Goal: Information Seeking & Learning: Find specific fact

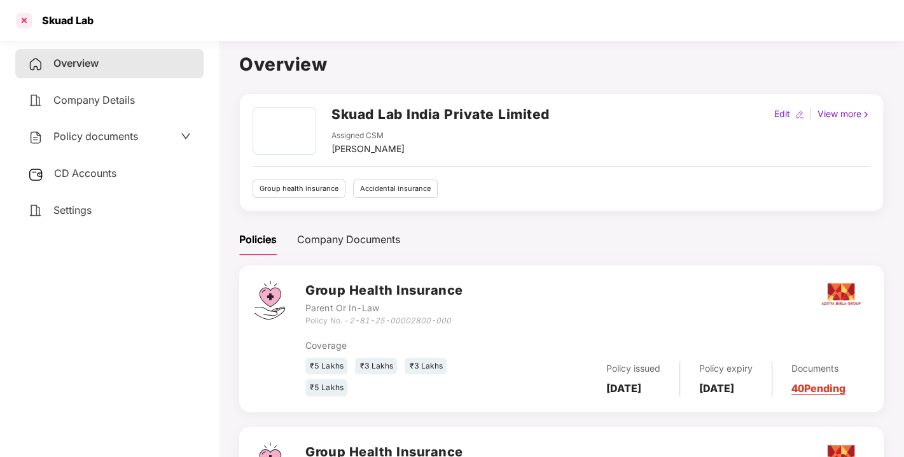
click at [23, 17] on div at bounding box center [24, 20] width 20 height 20
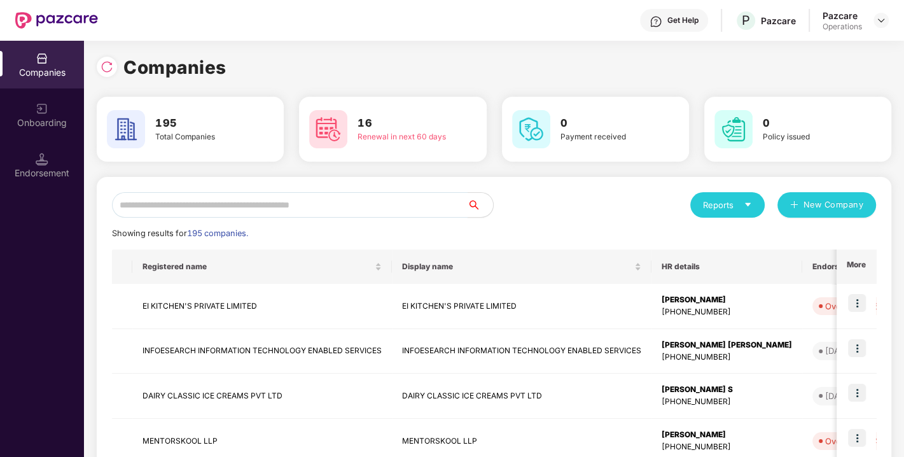
click at [171, 199] on input "text" at bounding box center [290, 204] width 356 height 25
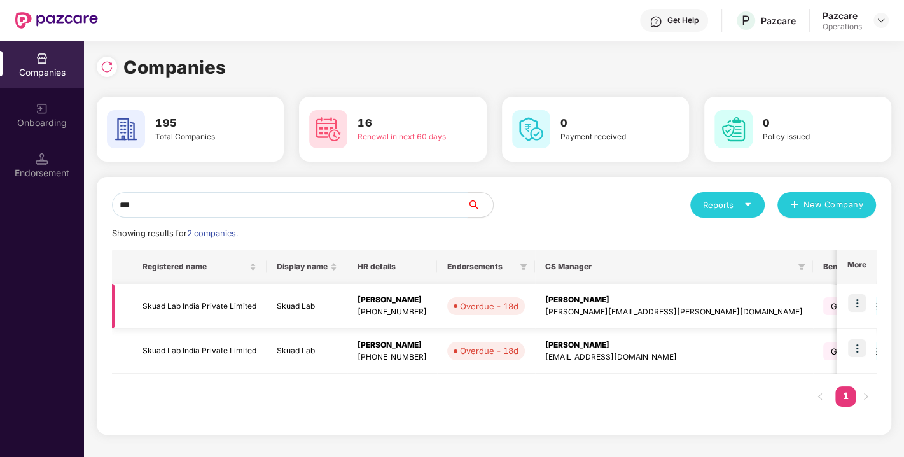
type input "***"
click at [862, 302] on img at bounding box center [857, 303] width 18 height 18
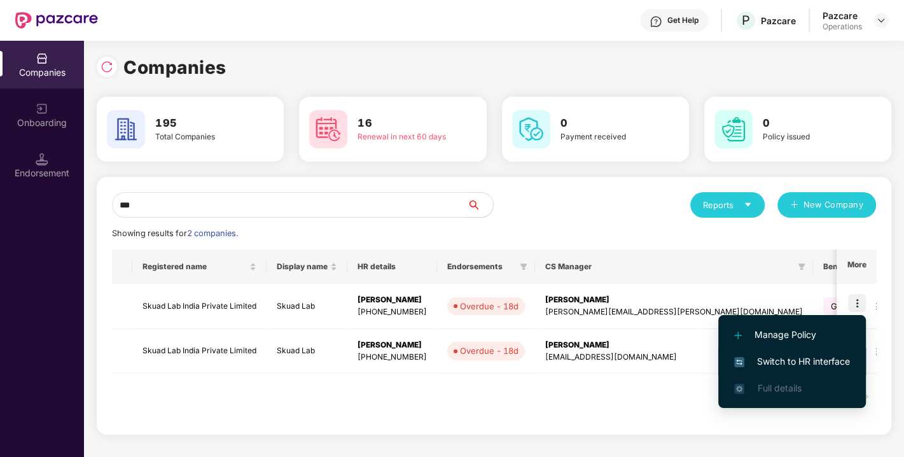
click at [781, 351] on li "Switch to HR interface" at bounding box center [792, 361] width 148 height 27
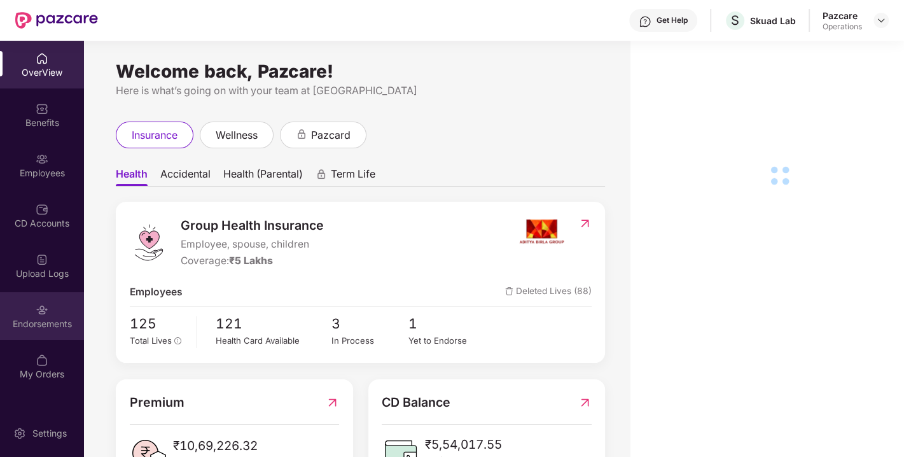
click at [48, 318] on div "Endorsements" at bounding box center [42, 324] width 84 height 13
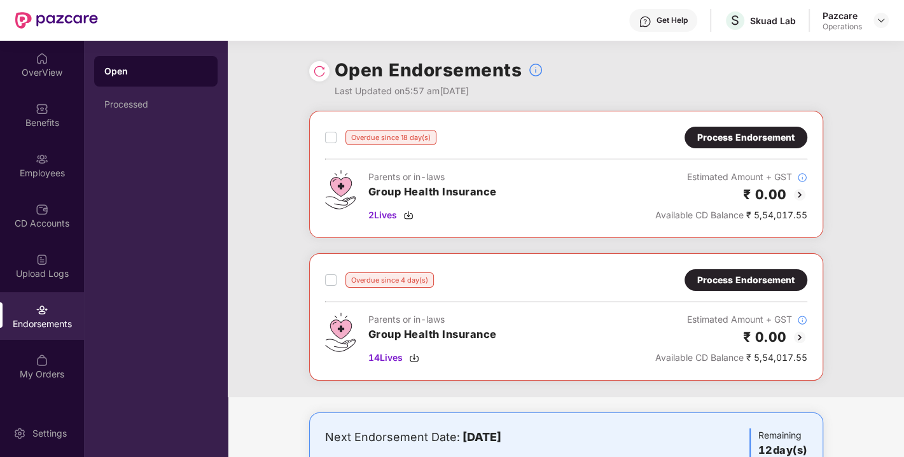
click at [740, 137] on div "Process Endorsement" at bounding box center [745, 137] width 97 height 14
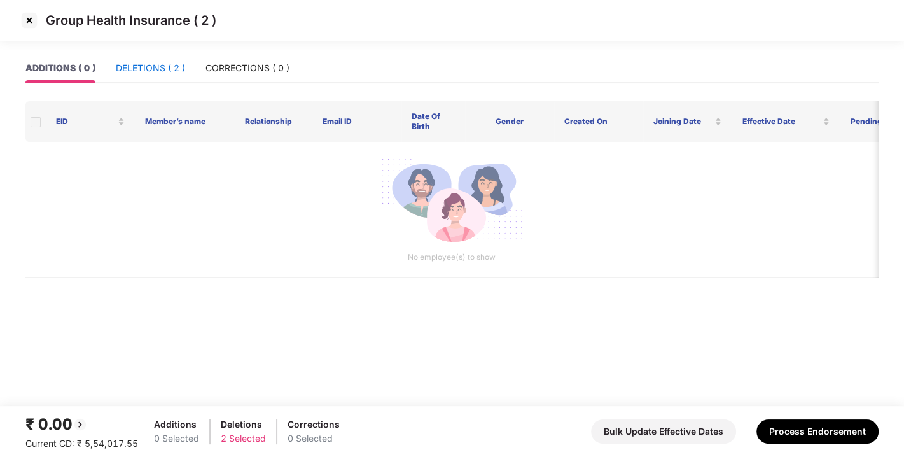
click at [155, 73] on div "DELETIONS ( 2 )" at bounding box center [150, 68] width 69 height 14
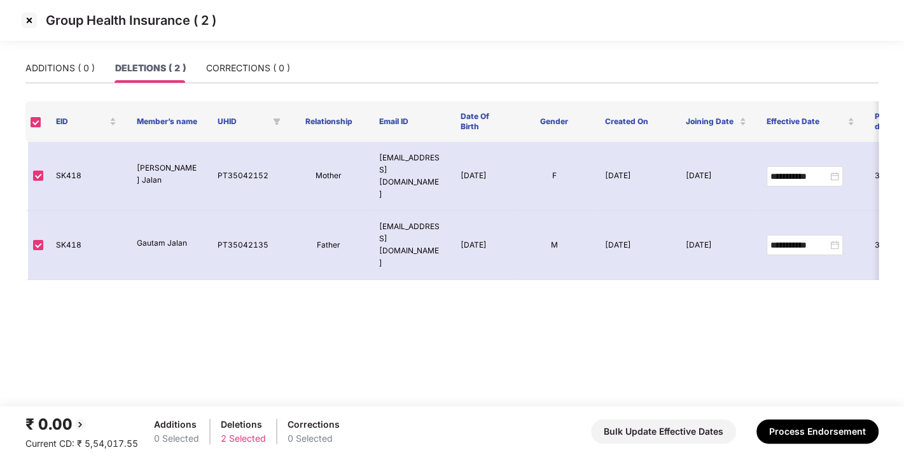
click at [25, 19] on img at bounding box center [29, 20] width 20 height 20
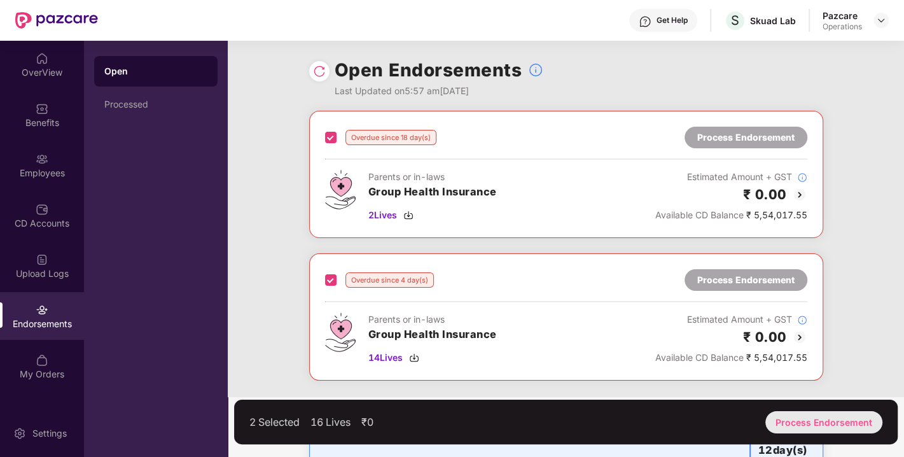
click at [830, 423] on div "Process Endorsement" at bounding box center [823, 422] width 117 height 22
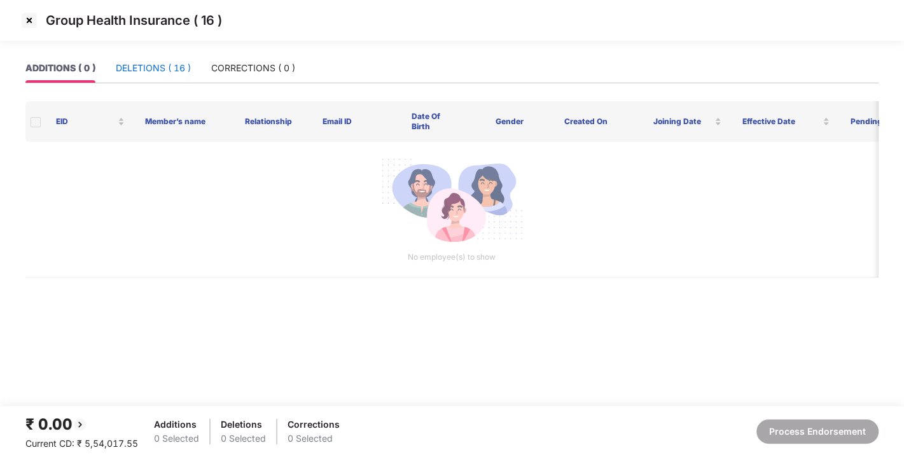
click at [167, 65] on div "DELETIONS ( 16 )" at bounding box center [153, 68] width 75 height 14
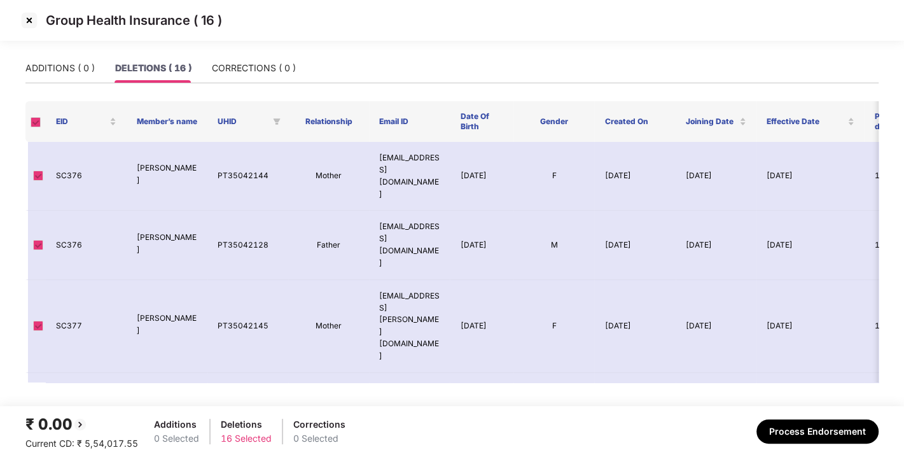
click at [167, 65] on div "DELETIONS ( 16 )" at bounding box center [153, 68] width 76 height 14
click at [31, 14] on img at bounding box center [29, 20] width 20 height 20
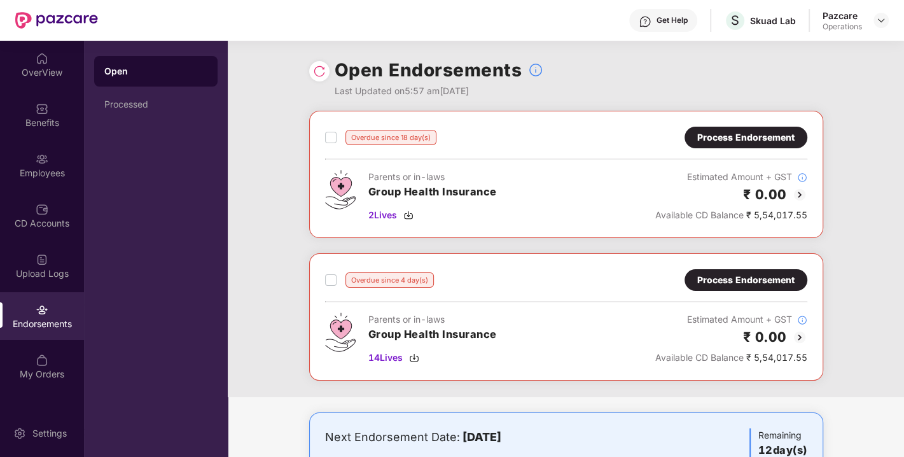
click at [746, 133] on div "Process Endorsement" at bounding box center [745, 137] width 97 height 14
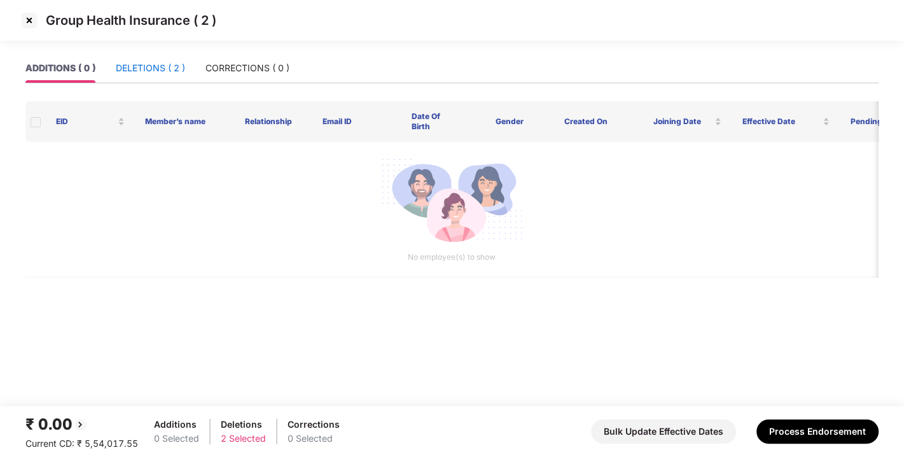
click at [134, 67] on div "DELETIONS ( 2 )" at bounding box center [150, 68] width 69 height 14
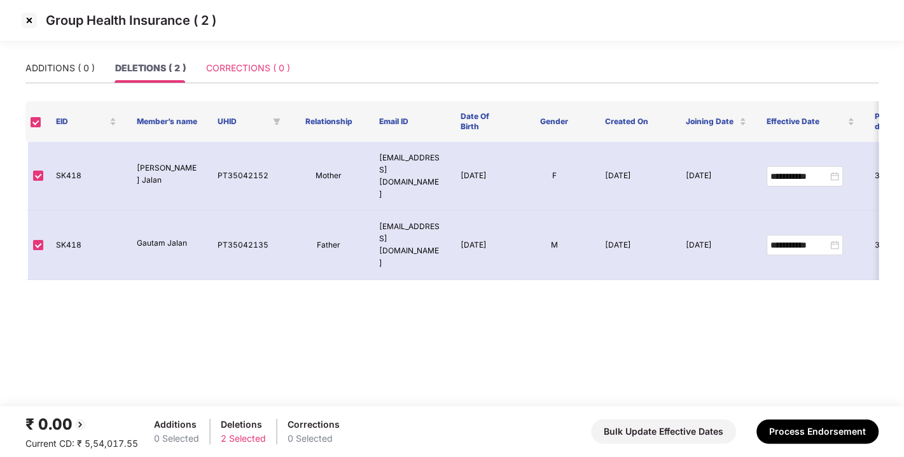
click at [283, 55] on div "CORRECTIONS ( 0 )" at bounding box center [248, 67] width 84 height 29
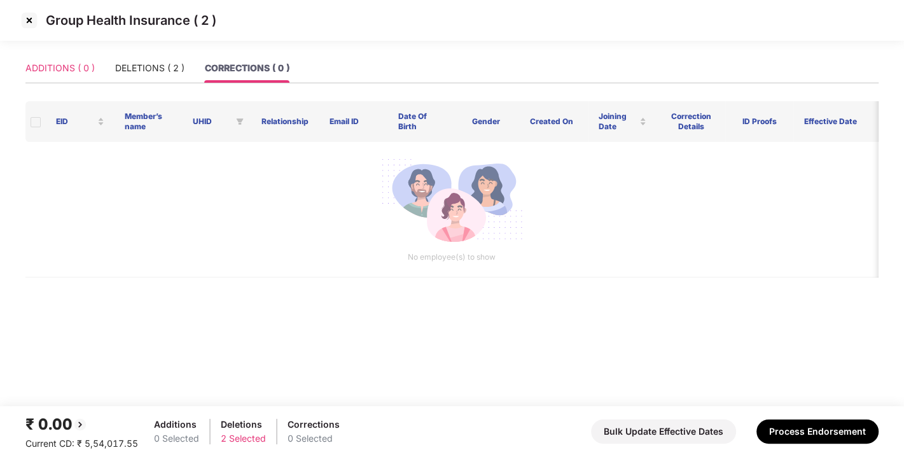
click at [45, 59] on div "ADDITIONS ( 0 )" at bounding box center [59, 67] width 69 height 29
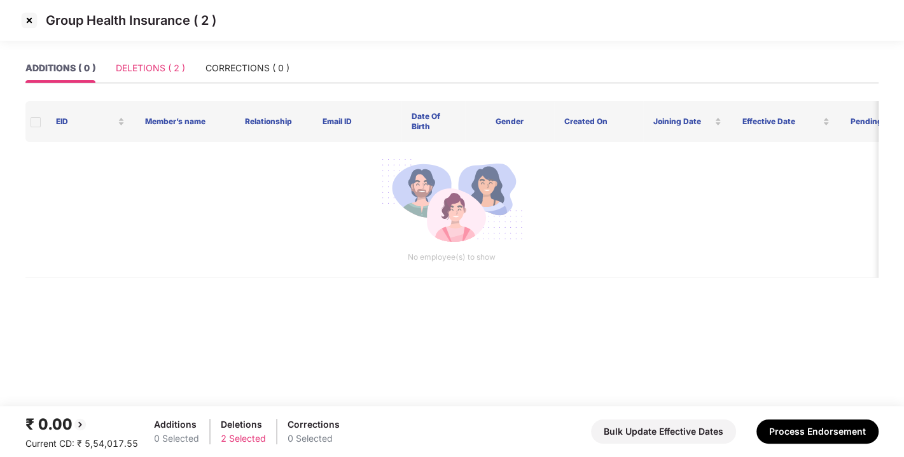
click at [164, 55] on div "DELETIONS ( 2 )" at bounding box center [150, 67] width 69 height 29
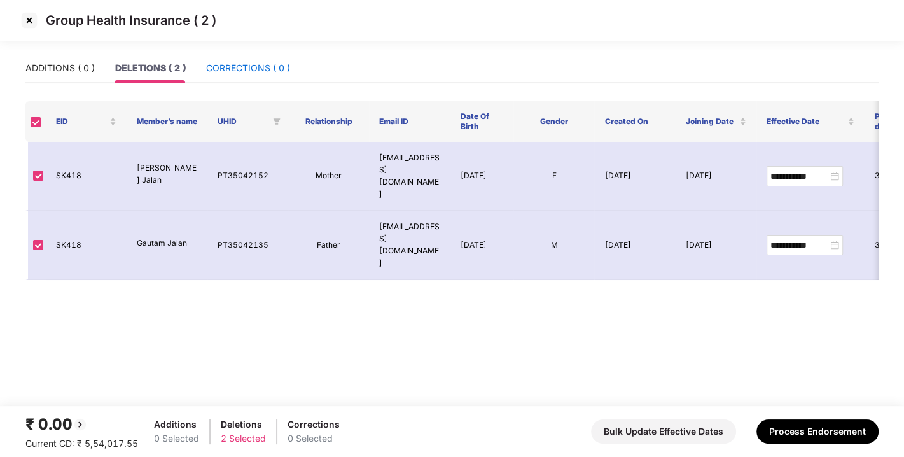
click at [271, 67] on div "CORRECTIONS ( 0 )" at bounding box center [248, 68] width 84 height 14
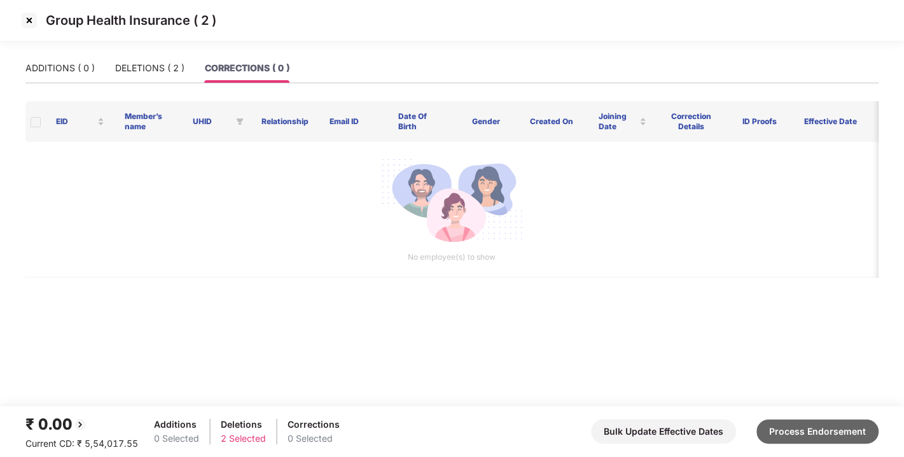
click at [818, 434] on button "Process Endorsement" at bounding box center [818, 431] width 122 height 24
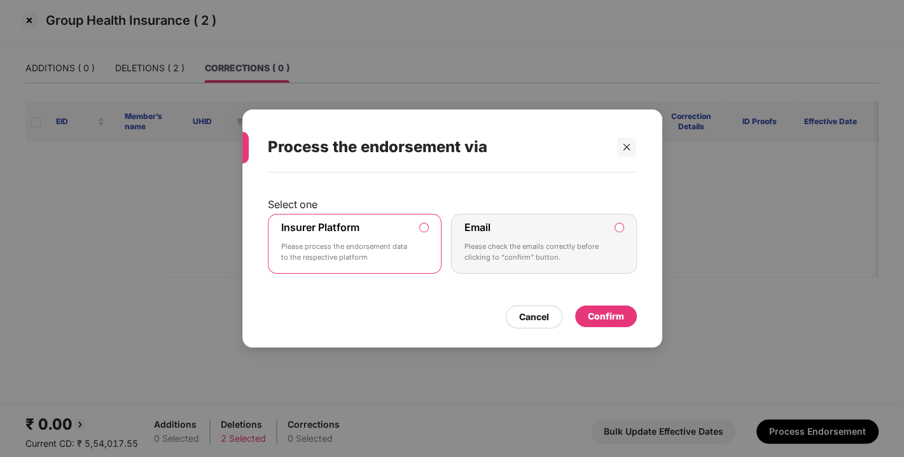
click at [599, 316] on div "Confirm" at bounding box center [606, 316] width 36 height 14
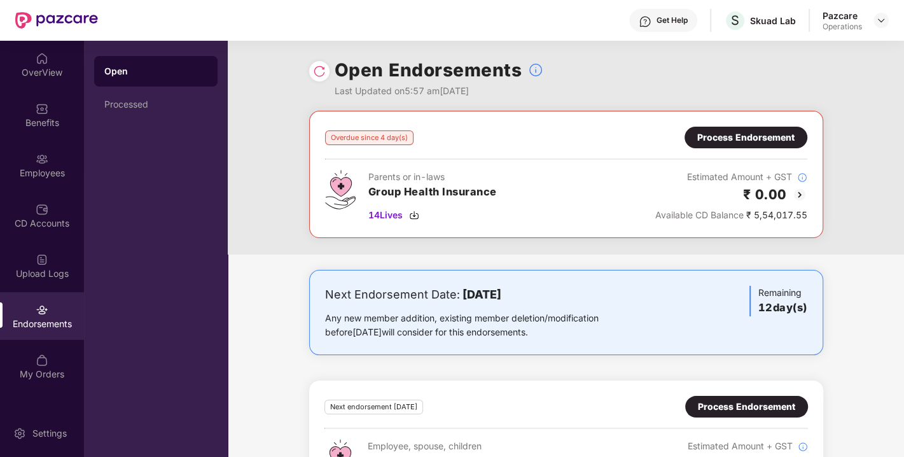
click at [732, 134] on div "Process Endorsement" at bounding box center [745, 137] width 97 height 14
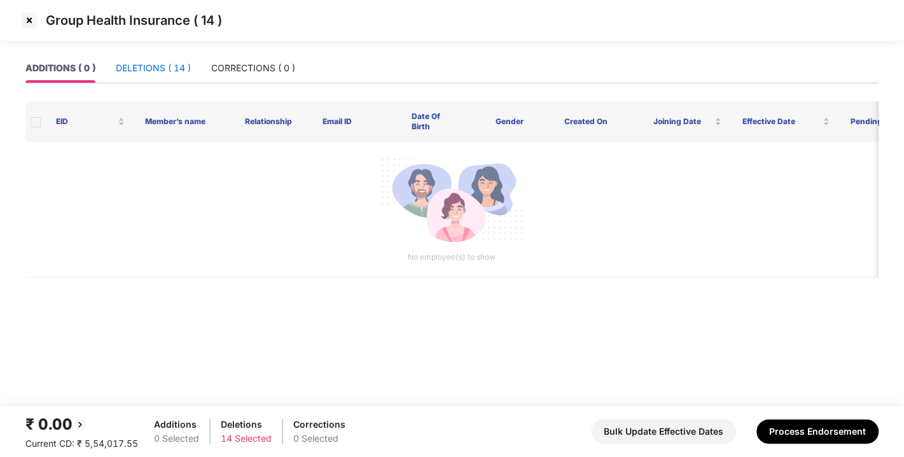
click at [158, 73] on div "DELETIONS ( 14 )" at bounding box center [153, 68] width 75 height 14
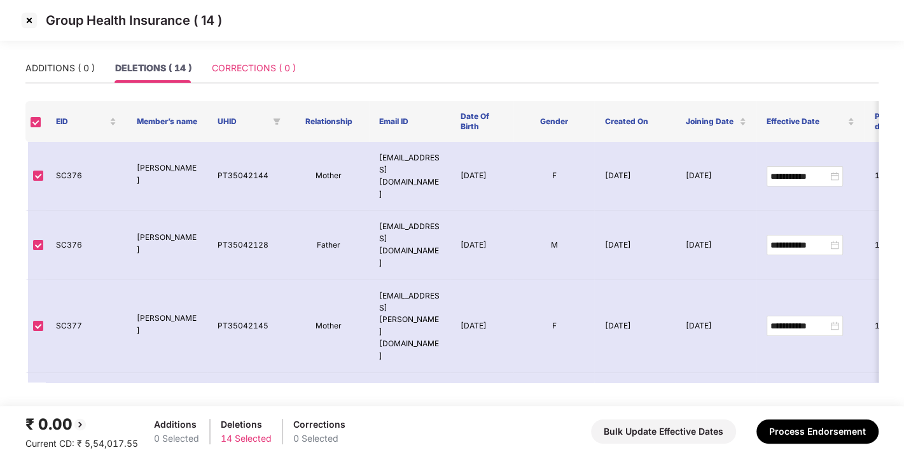
click at [237, 55] on div "CORRECTIONS ( 0 )" at bounding box center [254, 67] width 84 height 29
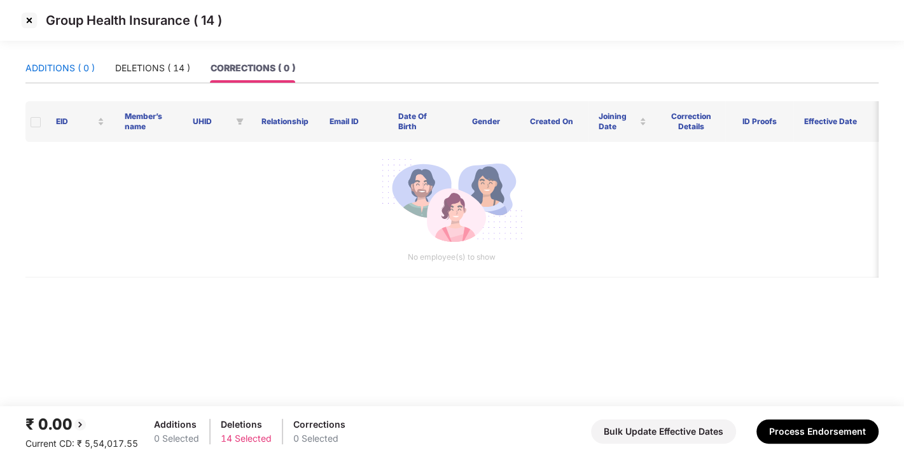
click at [68, 69] on div "ADDITIONS ( 0 )" at bounding box center [59, 68] width 69 height 14
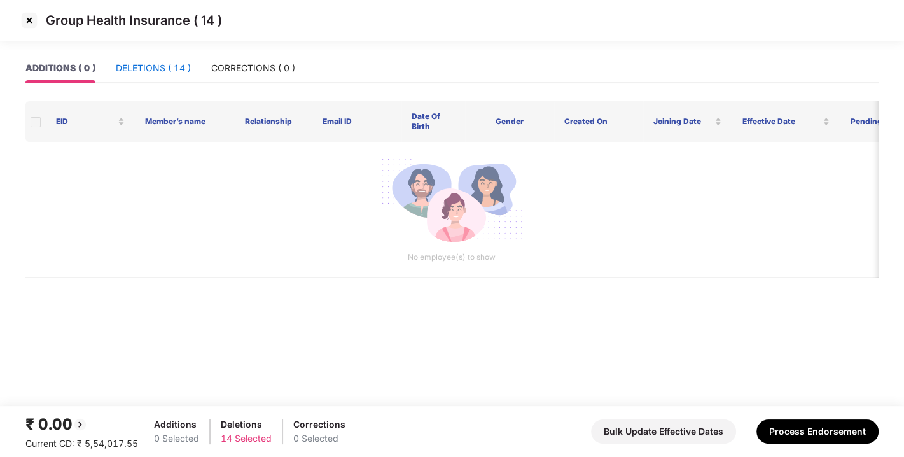
click at [145, 68] on div "DELETIONS ( 14 )" at bounding box center [153, 68] width 75 height 14
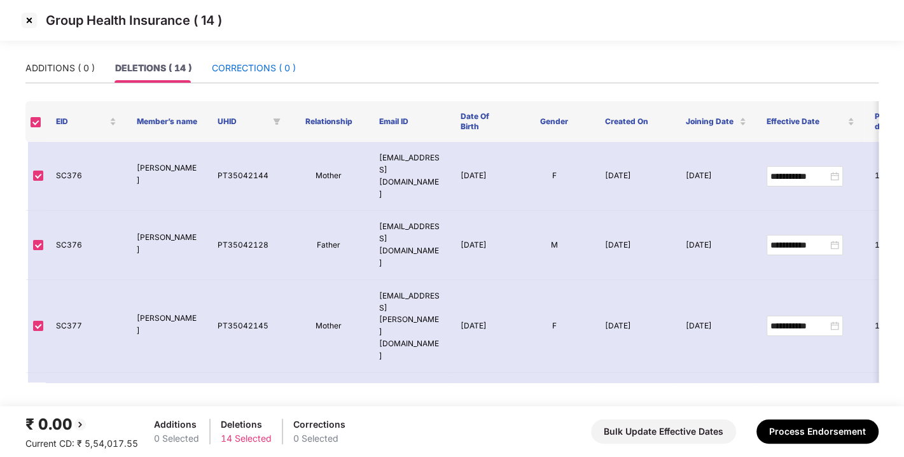
click at [234, 69] on div "CORRECTIONS ( 0 )" at bounding box center [254, 68] width 84 height 14
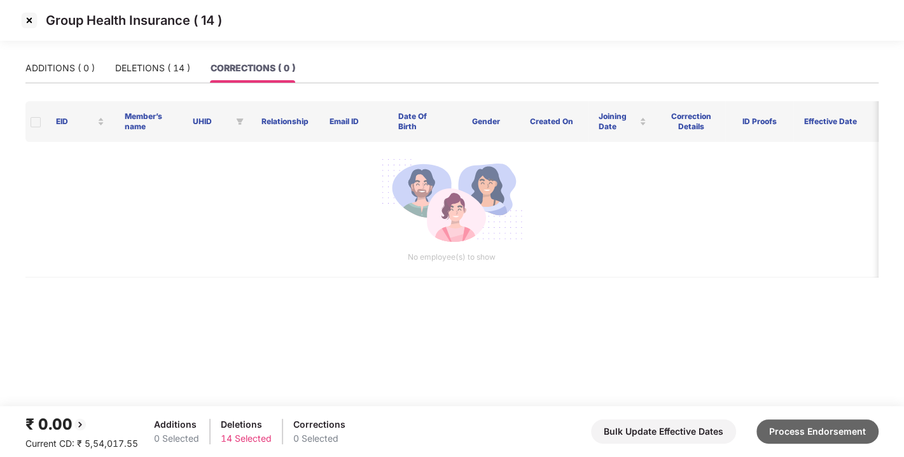
click at [776, 421] on button "Process Endorsement" at bounding box center [818, 431] width 122 height 24
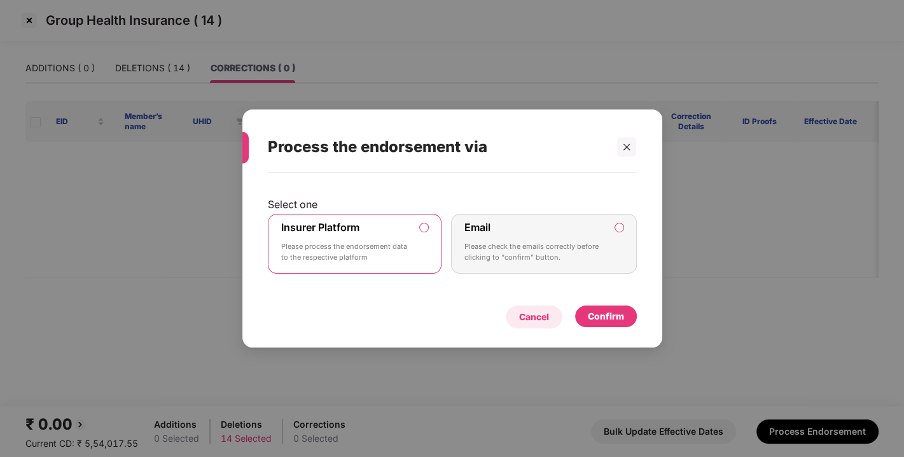
click at [533, 311] on div "Cancel" at bounding box center [534, 317] width 30 height 14
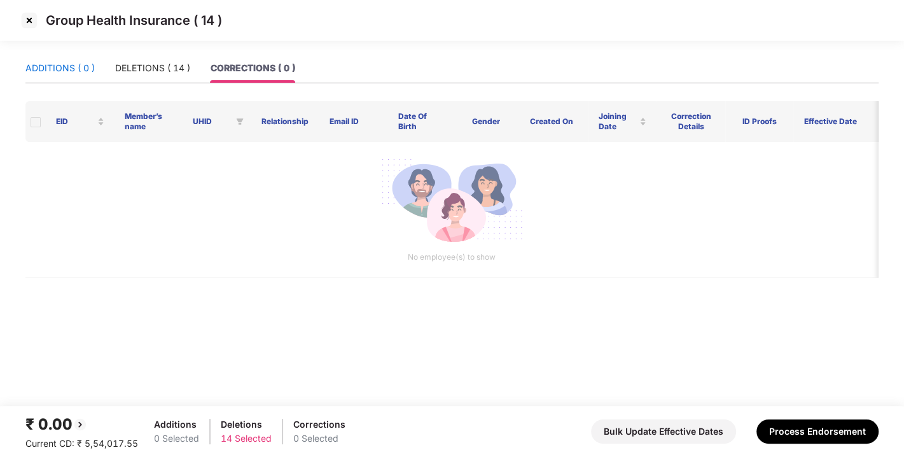
click at [59, 65] on div "ADDITIONS ( 0 )" at bounding box center [59, 68] width 69 height 14
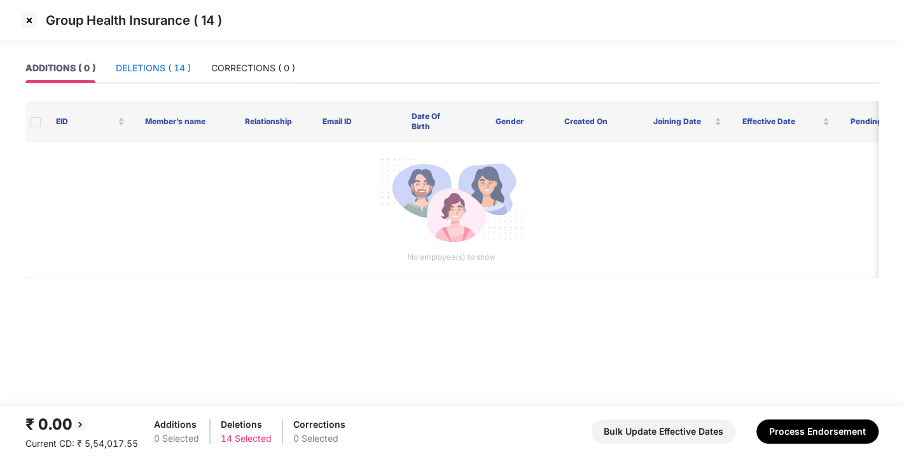
click at [150, 61] on div "DELETIONS ( 14 )" at bounding box center [153, 68] width 75 height 14
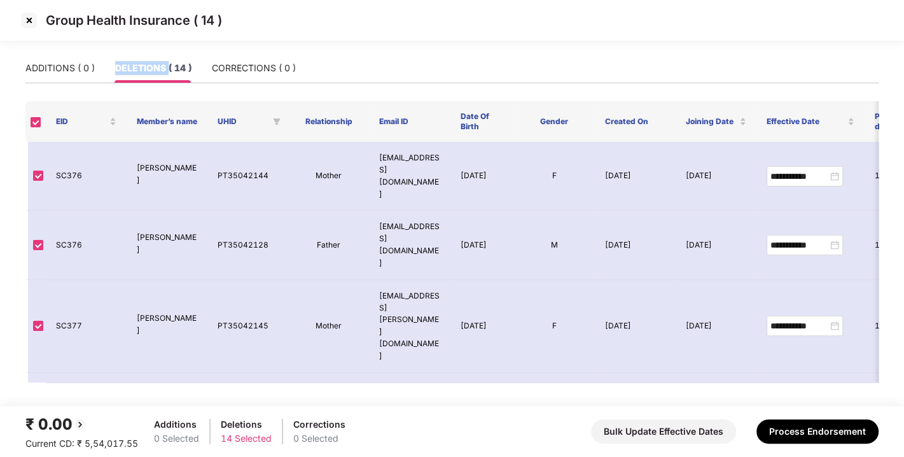
click at [150, 61] on div "DELETIONS ( 14 )" at bounding box center [153, 68] width 76 height 14
click at [253, 56] on div "CORRECTIONS ( 0 )" at bounding box center [254, 67] width 84 height 29
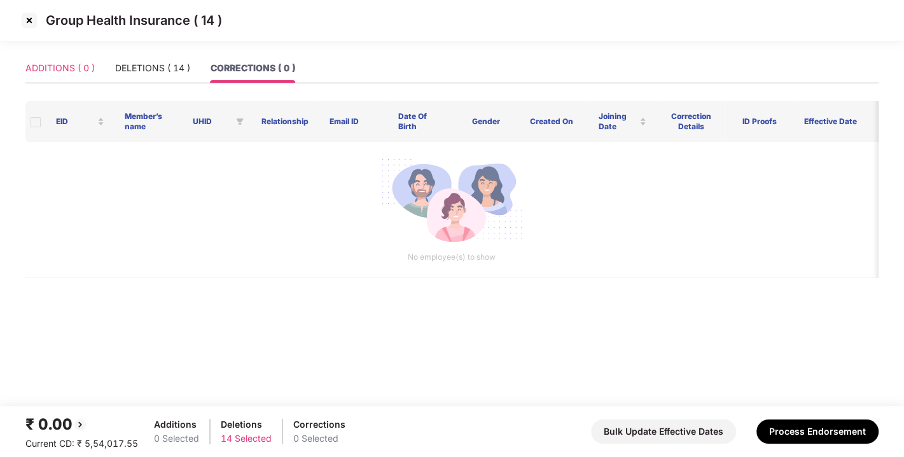
click at [81, 58] on div "ADDITIONS ( 0 )" at bounding box center [59, 67] width 69 height 29
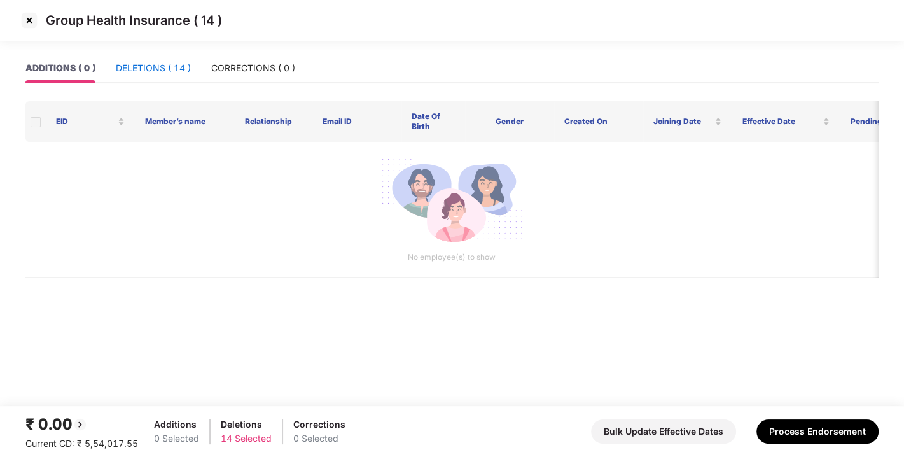
click at [144, 61] on div "DELETIONS ( 14 )" at bounding box center [153, 68] width 75 height 14
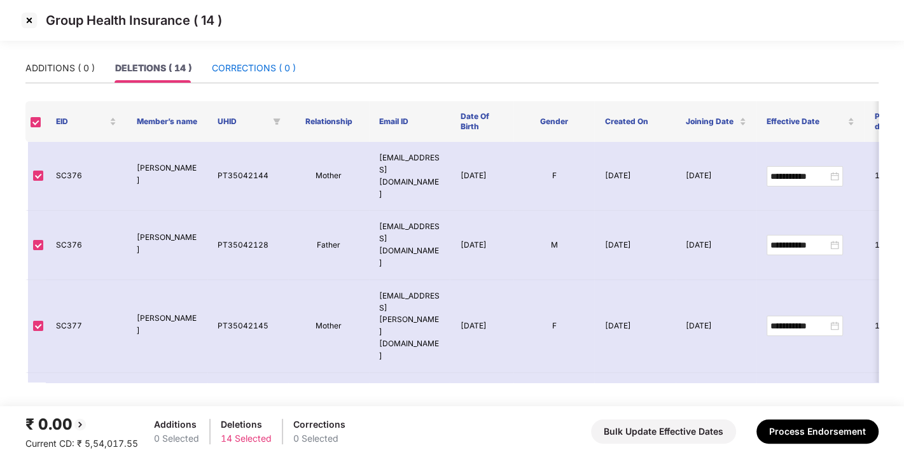
click at [278, 66] on div "CORRECTIONS ( 0 )" at bounding box center [254, 68] width 84 height 14
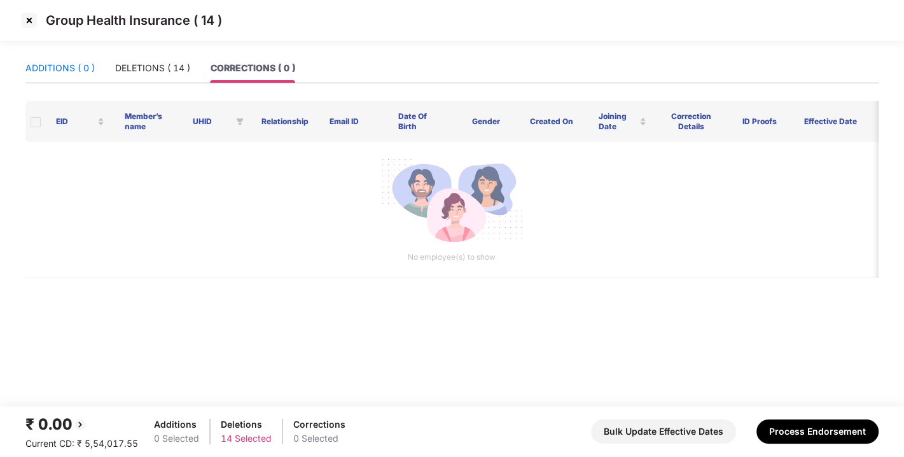
click at [58, 63] on div "ADDITIONS ( 0 )" at bounding box center [59, 68] width 69 height 14
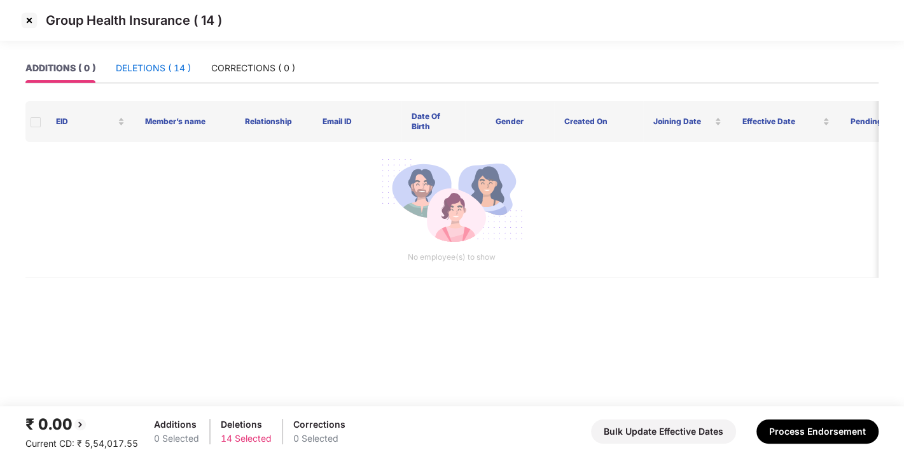
click at [140, 67] on div "DELETIONS ( 14 )" at bounding box center [153, 68] width 75 height 14
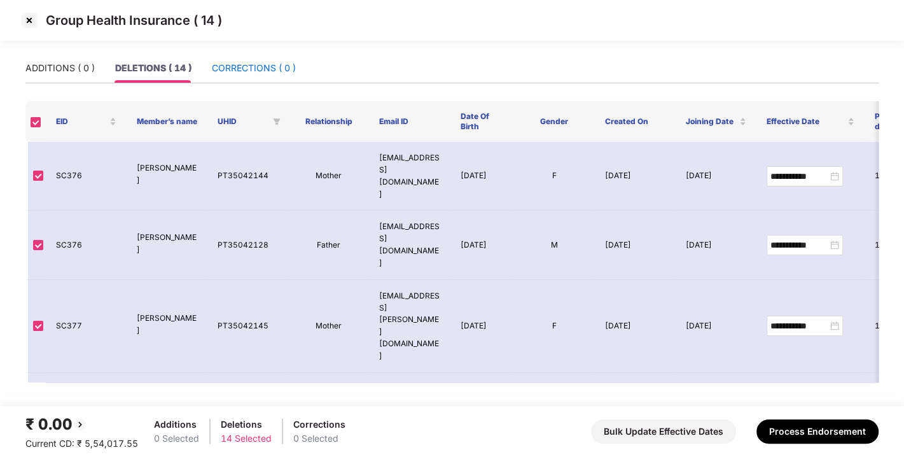
click at [227, 62] on div "CORRECTIONS ( 0 )" at bounding box center [254, 68] width 84 height 14
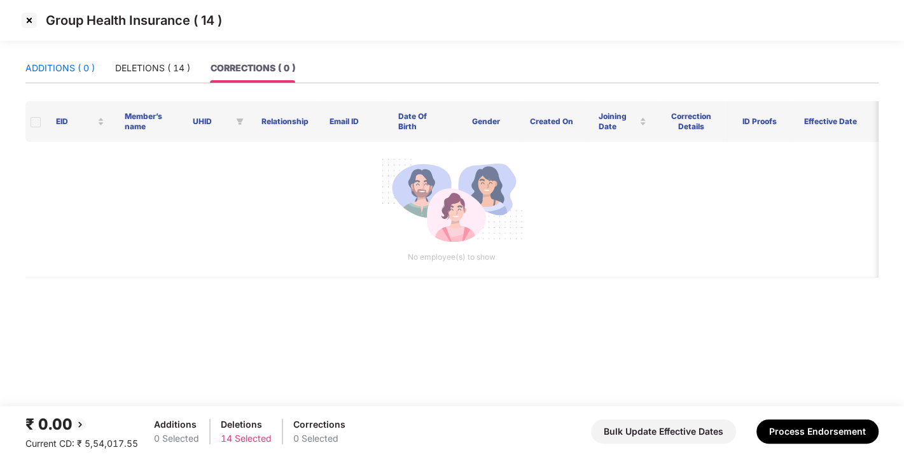
click at [79, 65] on div "ADDITIONS ( 0 )" at bounding box center [59, 68] width 69 height 14
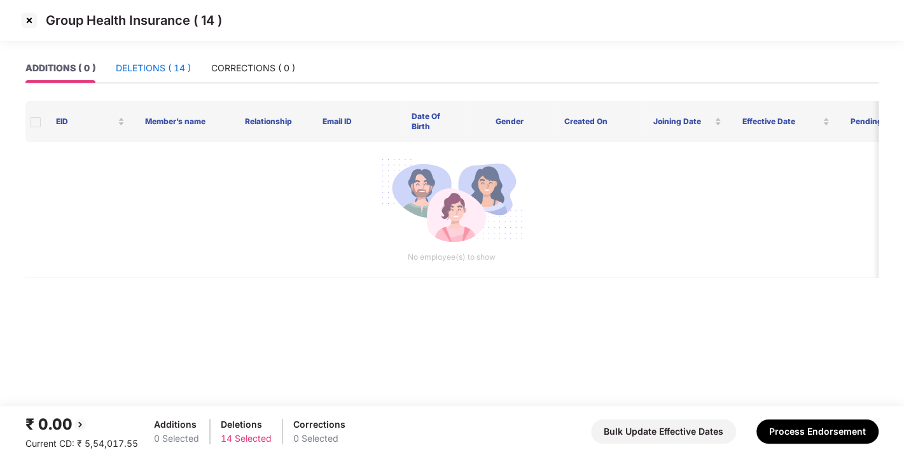
click at [150, 62] on div "DELETIONS ( 14 )" at bounding box center [153, 68] width 75 height 14
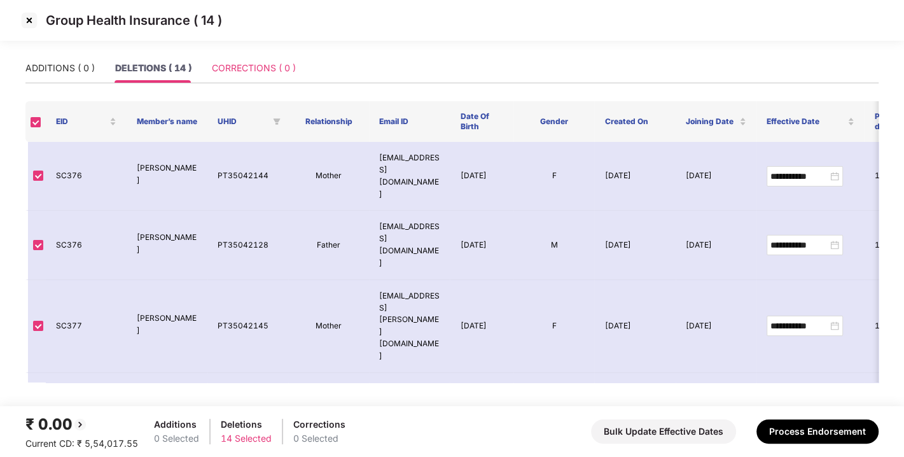
click at [251, 60] on div "CORRECTIONS ( 0 )" at bounding box center [254, 67] width 84 height 29
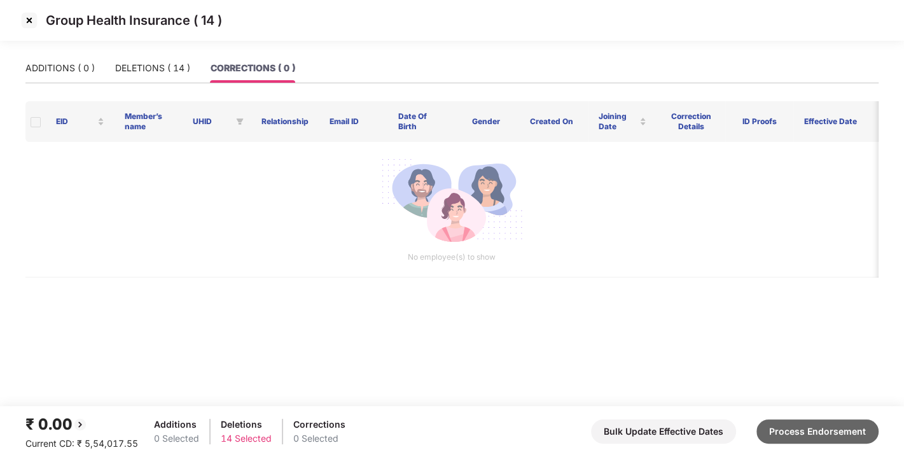
click at [774, 421] on button "Process Endorsement" at bounding box center [818, 431] width 122 height 24
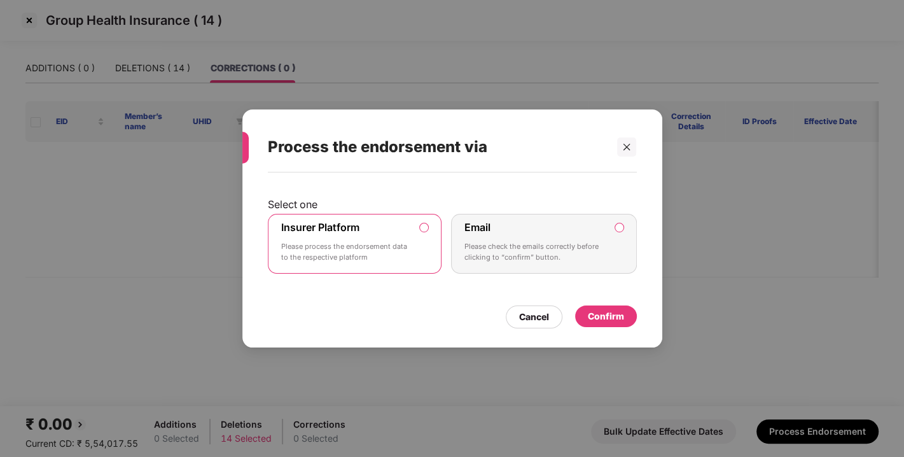
click at [621, 316] on div "Confirm" at bounding box center [606, 316] width 36 height 14
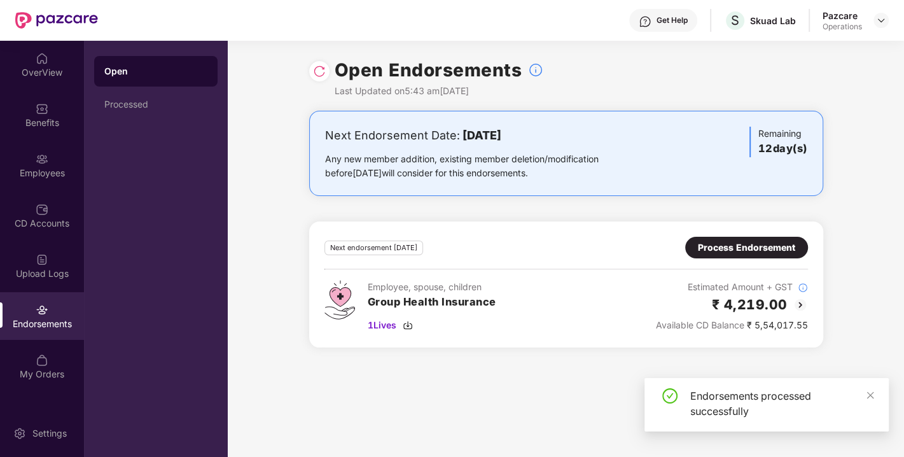
click at [313, 73] on img at bounding box center [319, 71] width 13 height 13
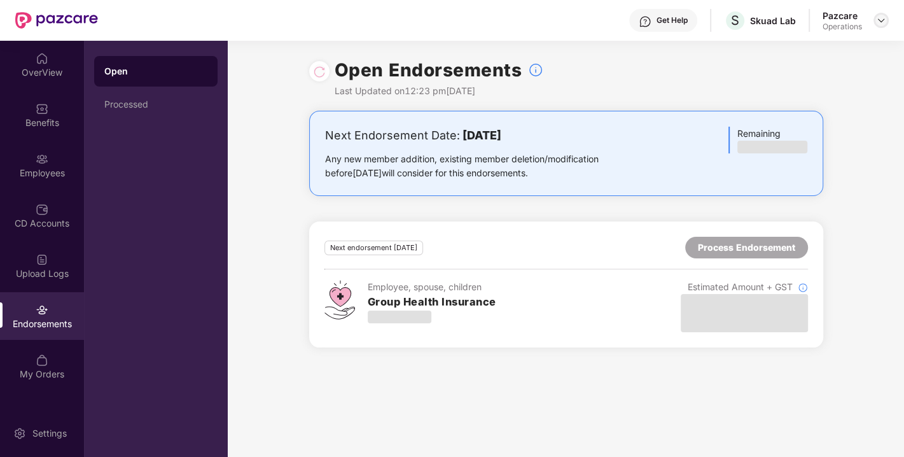
click at [883, 15] on img at bounding box center [881, 20] width 10 height 10
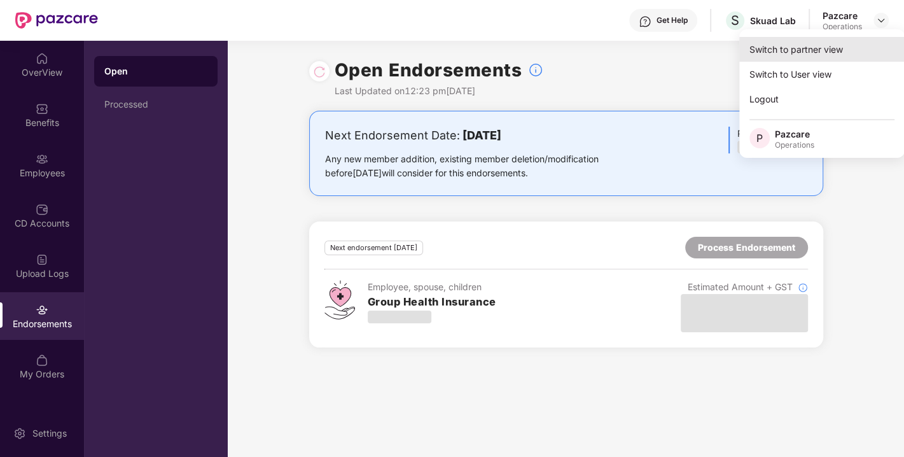
click at [814, 39] on div "Switch to partner view" at bounding box center [821, 49] width 165 height 25
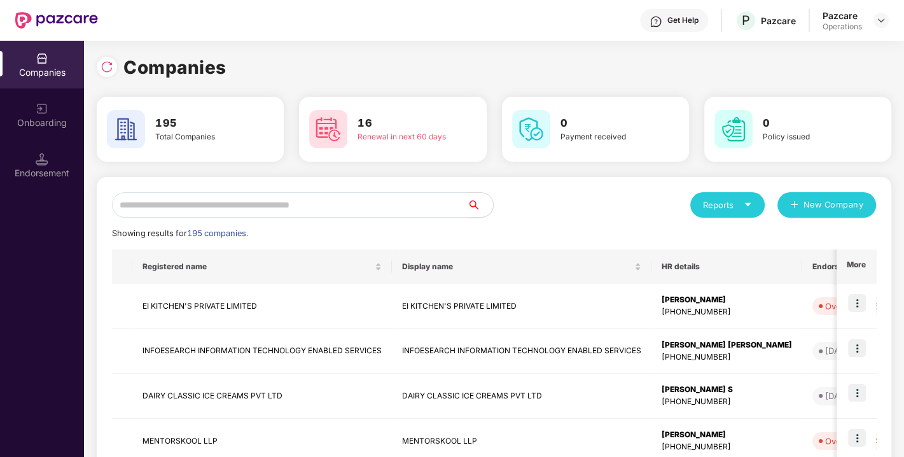
click at [227, 206] on input "text" at bounding box center [290, 204] width 356 height 25
click at [194, 206] on input "text" at bounding box center [290, 204] width 356 height 25
click at [202, 206] on input "text" at bounding box center [290, 204] width 356 height 25
click at [180, 206] on input "text" at bounding box center [290, 204] width 356 height 25
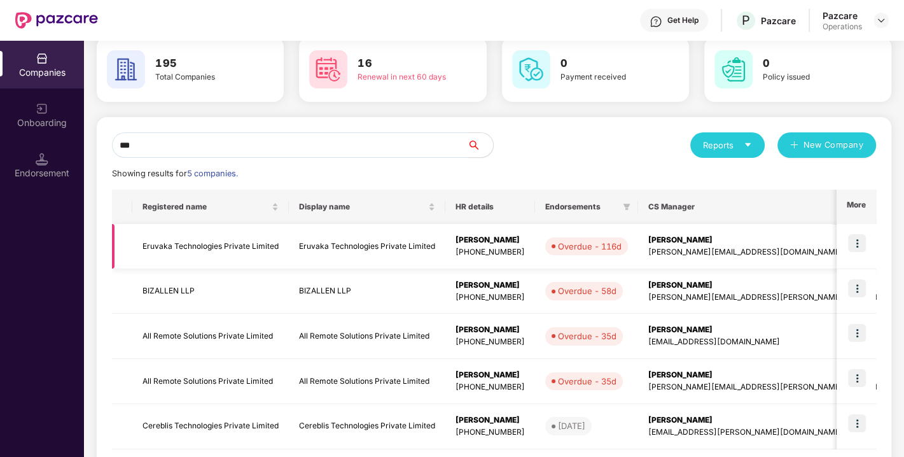
scroll to position [86, 0]
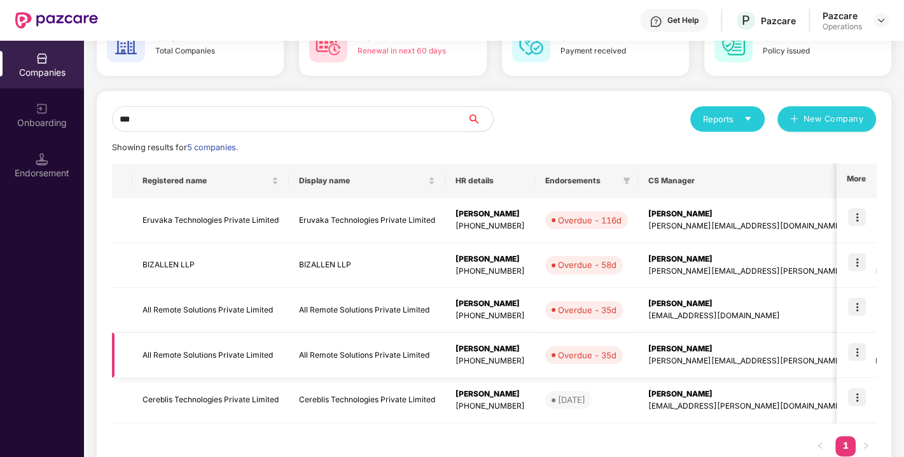
type input "***"
click at [856, 353] on img at bounding box center [857, 352] width 18 height 18
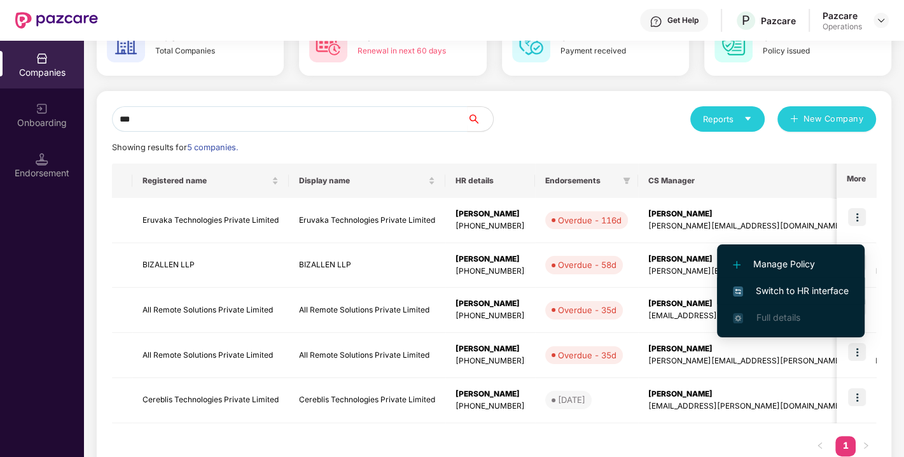
click at [797, 286] on span "Switch to HR interface" at bounding box center [791, 291] width 116 height 14
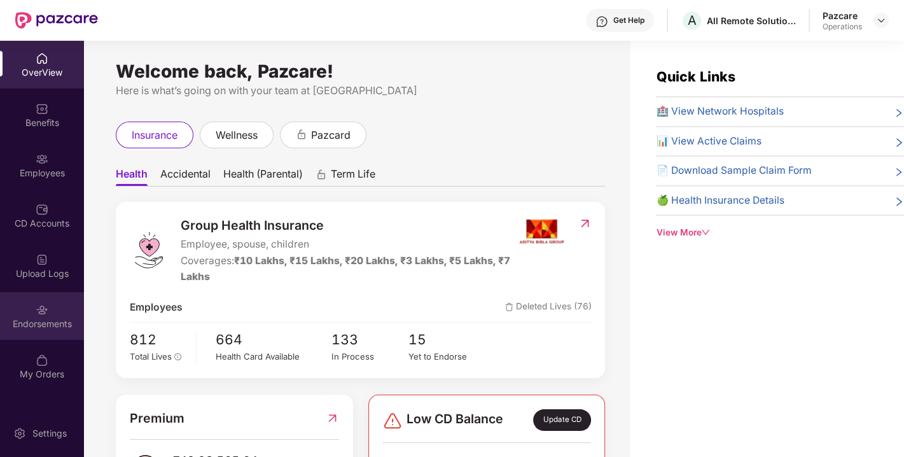
click at [48, 307] on div "Endorsements" at bounding box center [42, 316] width 84 height 48
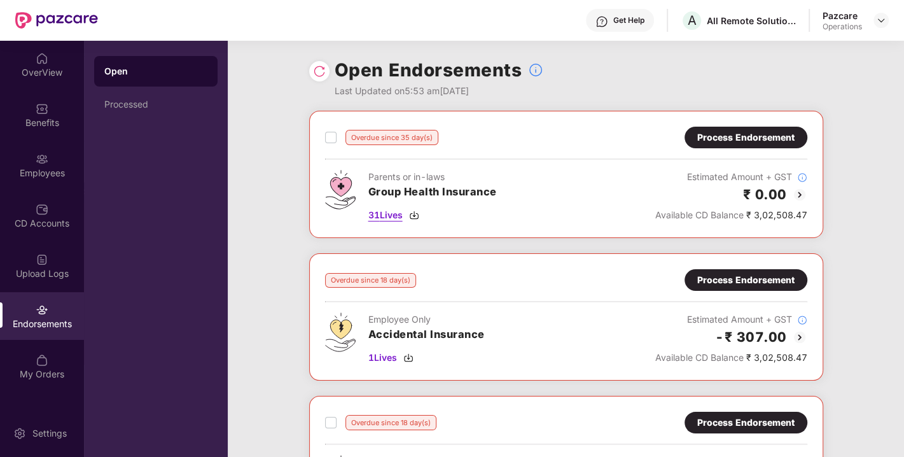
click at [411, 214] on img at bounding box center [414, 215] width 10 height 10
click at [746, 144] on div "Process Endorsement" at bounding box center [745, 137] width 97 height 14
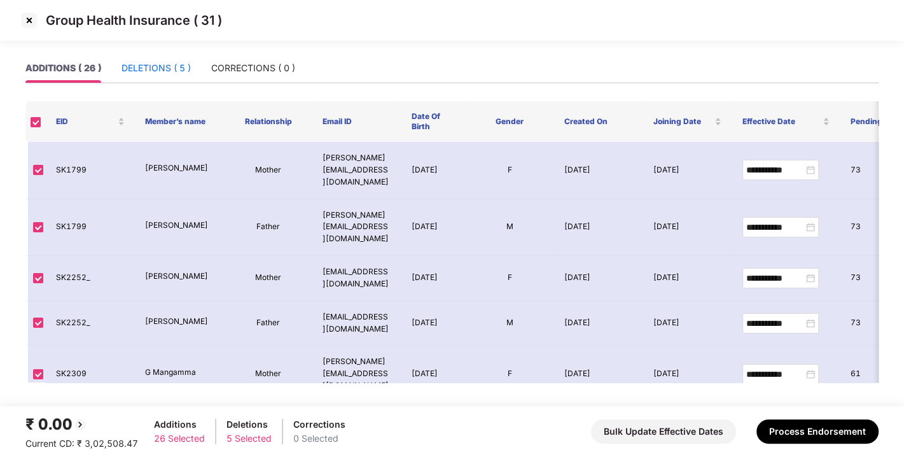
click at [143, 64] on div "DELETIONS ( 5 )" at bounding box center [156, 68] width 69 height 14
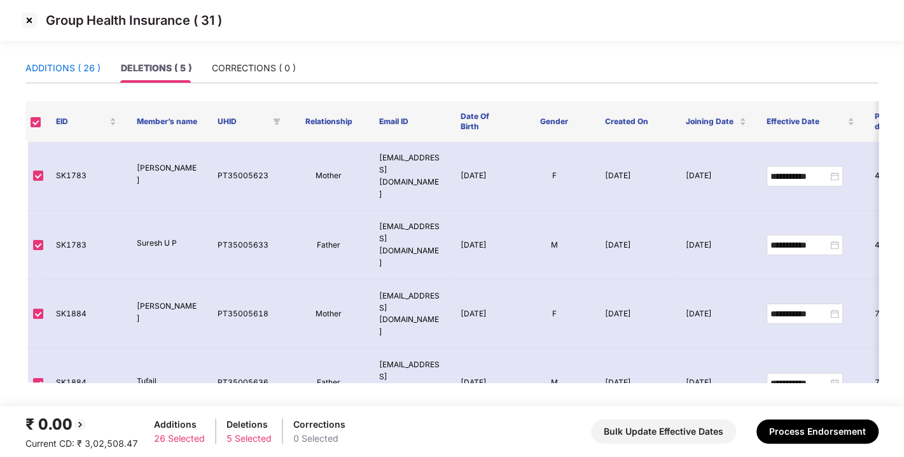
click at [69, 66] on div "ADDITIONS ( 26 )" at bounding box center [62, 68] width 75 height 14
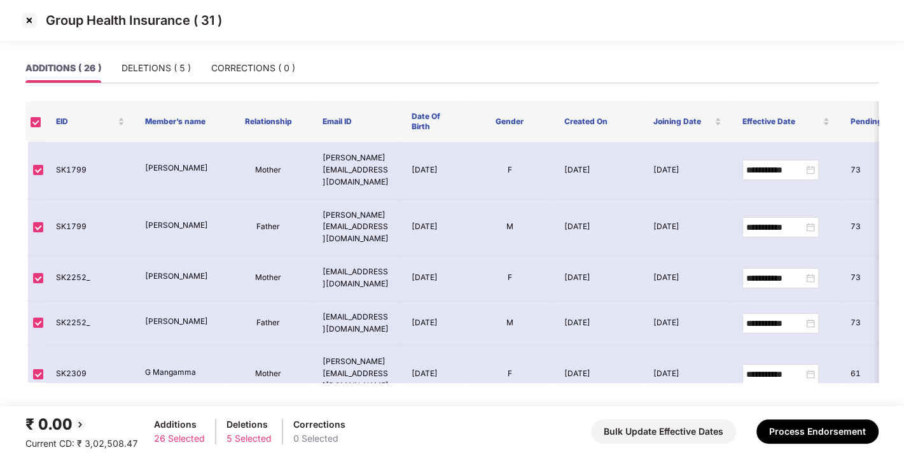
click at [32, 22] on img at bounding box center [29, 20] width 20 height 20
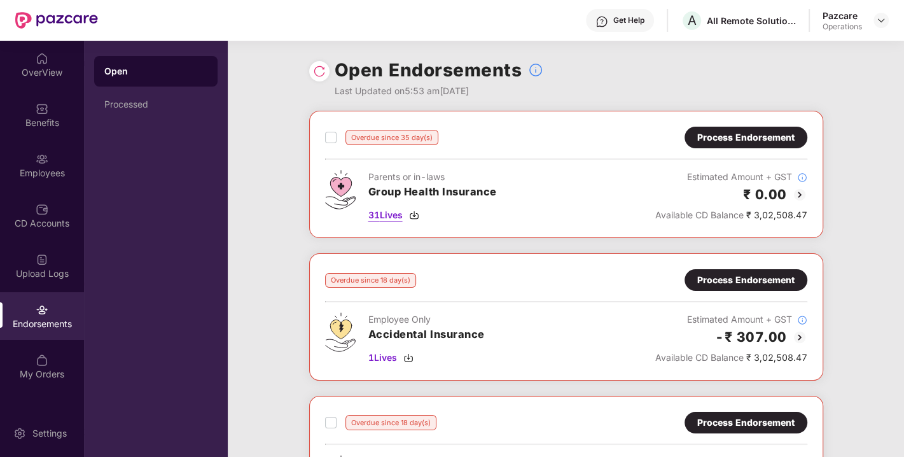
click at [418, 213] on img at bounding box center [414, 215] width 10 height 10
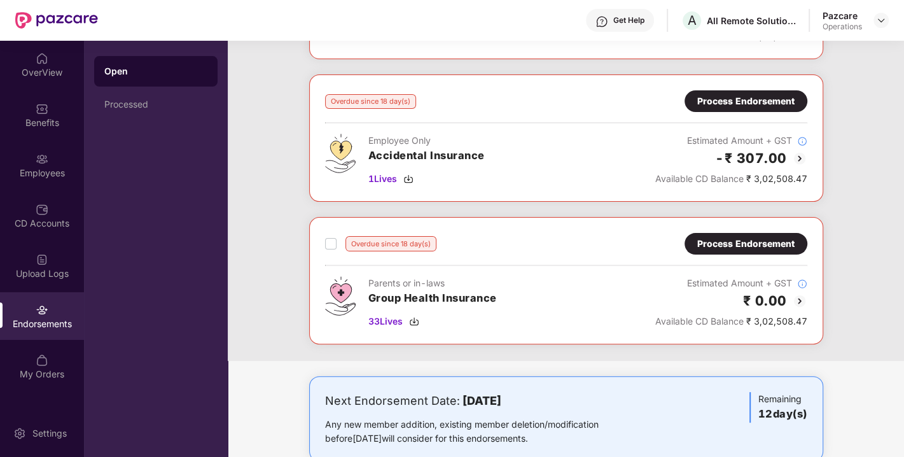
scroll to position [181, 0]
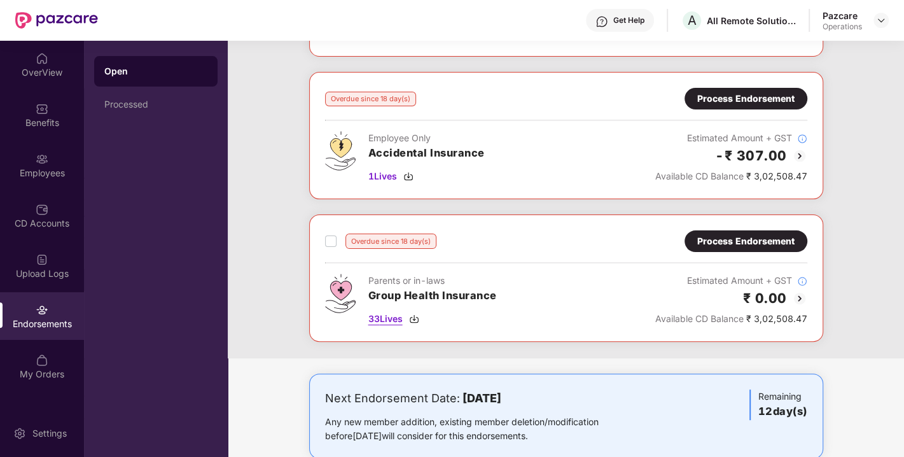
click at [412, 314] on img at bounding box center [414, 319] width 10 height 10
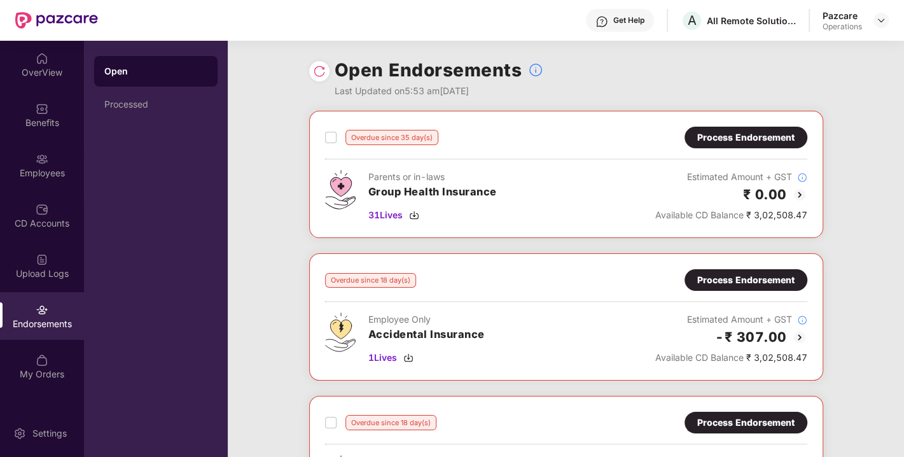
click at [741, 133] on div "Process Endorsement" at bounding box center [745, 137] width 97 height 14
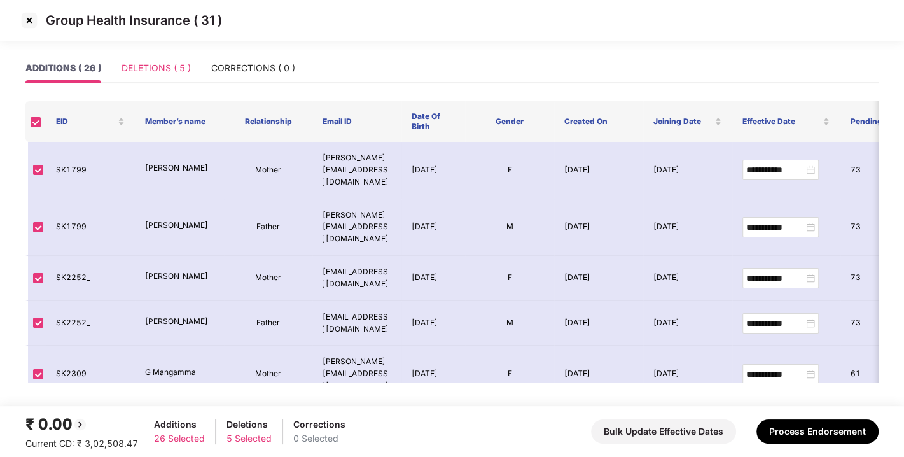
click at [151, 75] on div "DELETIONS ( 5 )" at bounding box center [156, 67] width 69 height 29
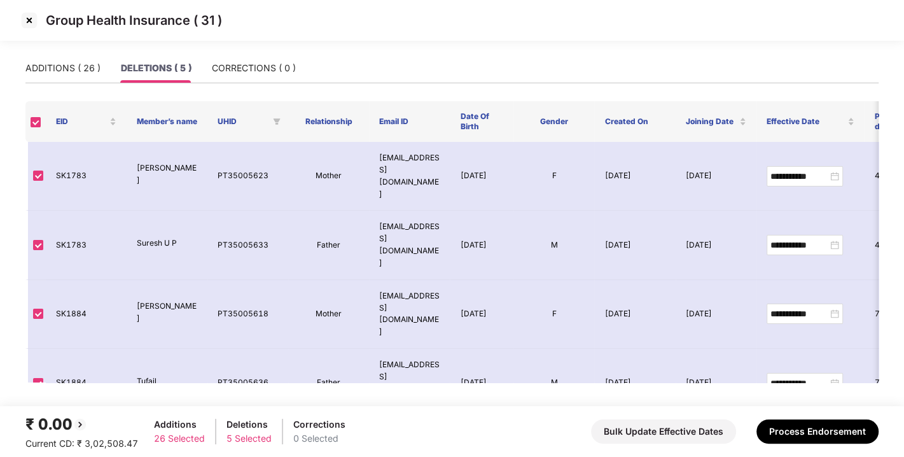
click at [29, 24] on img at bounding box center [29, 20] width 20 height 20
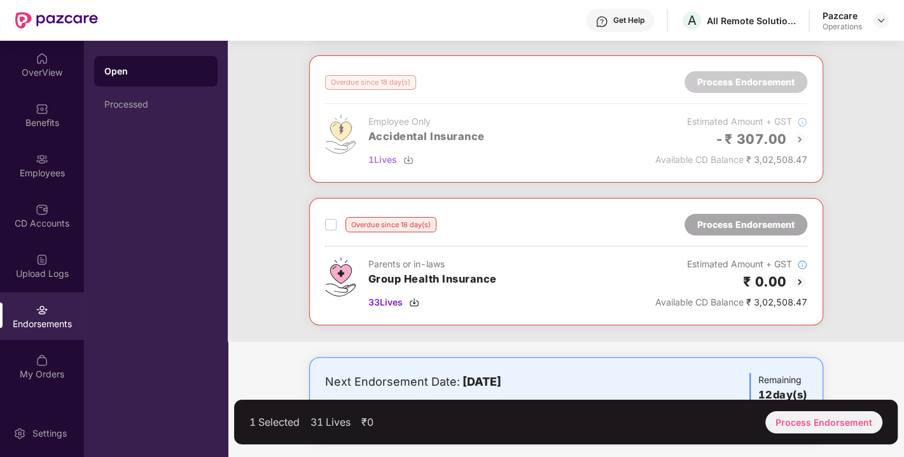
scroll to position [200, 0]
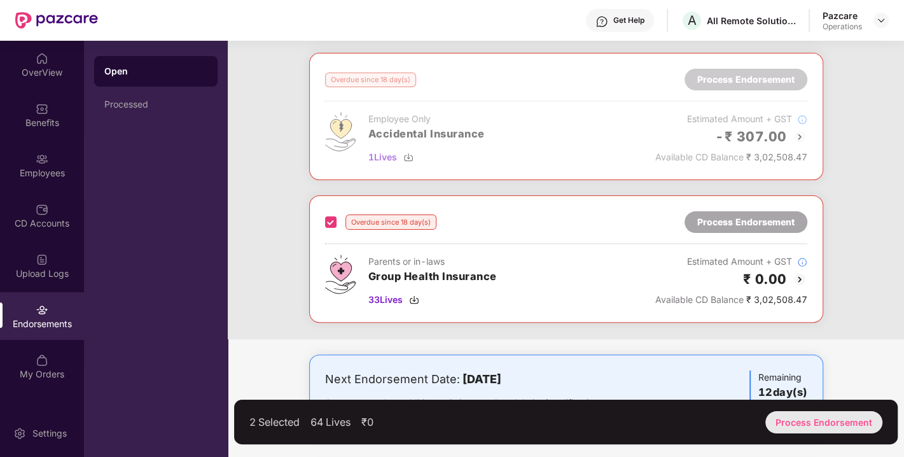
click at [832, 420] on div "Process Endorsement" at bounding box center [823, 422] width 117 height 22
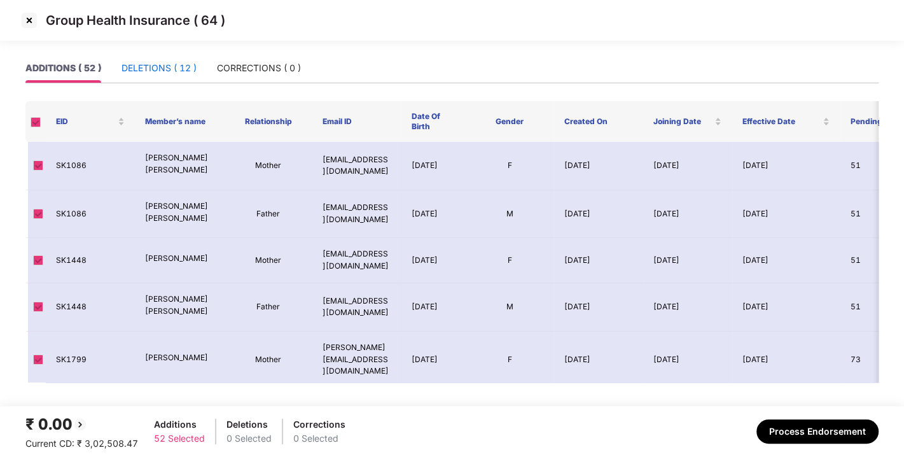
click at [171, 74] on div "DELETIONS ( 12 )" at bounding box center [159, 68] width 75 height 14
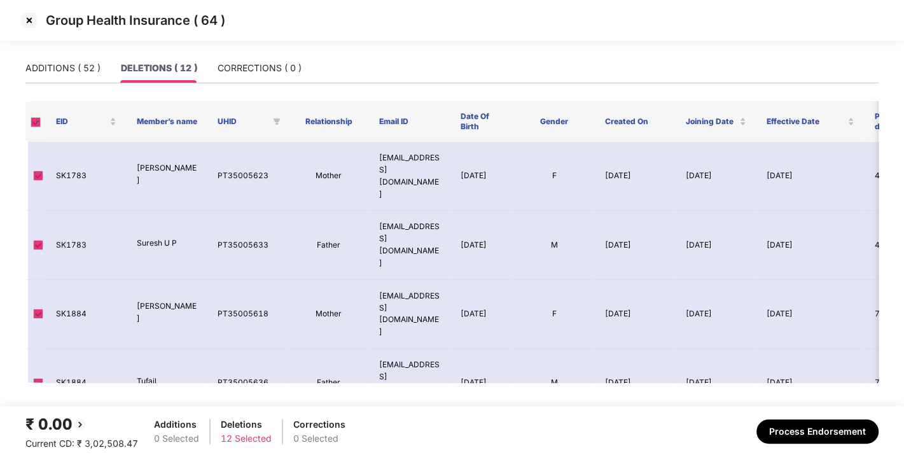
click at [24, 22] on img at bounding box center [29, 20] width 20 height 20
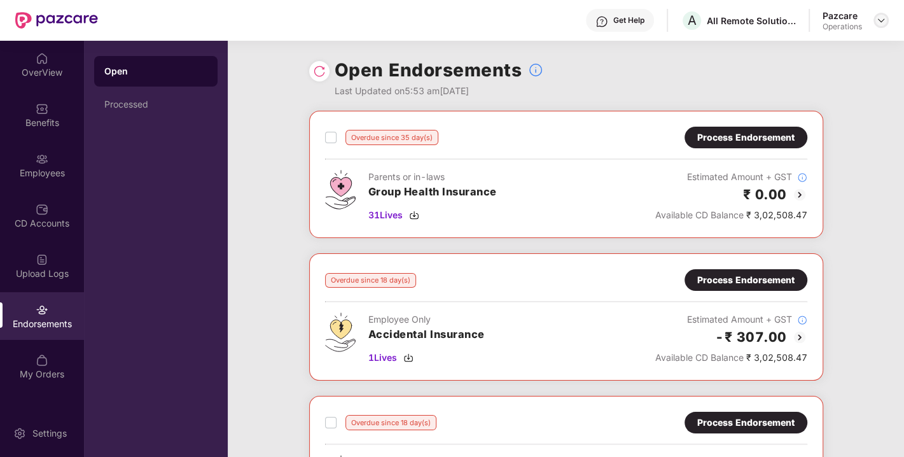
click at [883, 20] on img at bounding box center [881, 20] width 10 height 10
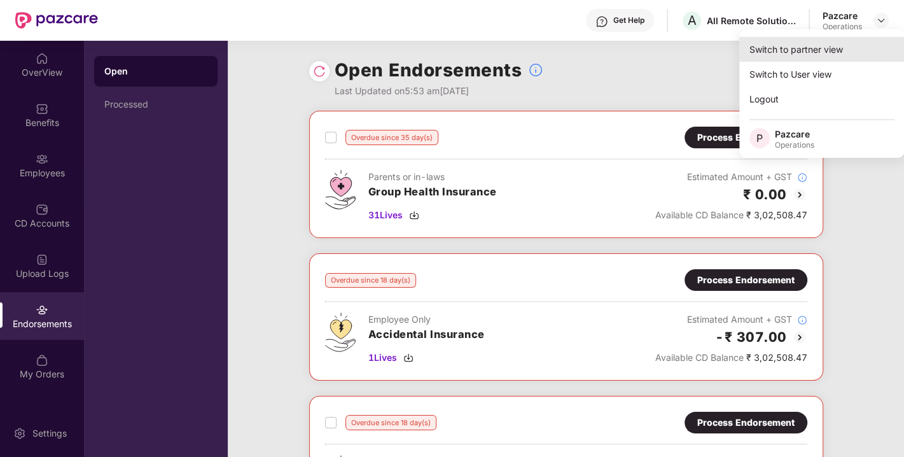
click at [800, 51] on div "Switch to partner view" at bounding box center [821, 49] width 165 height 25
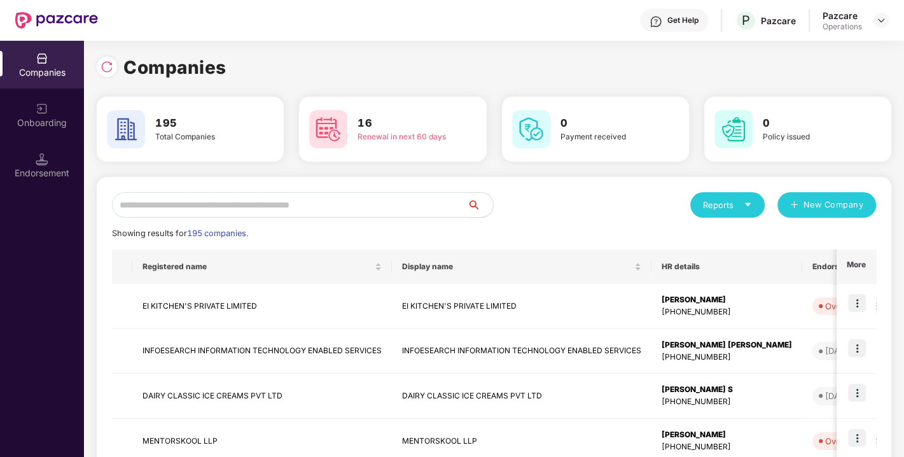
click at [335, 213] on input "text" at bounding box center [290, 204] width 356 height 25
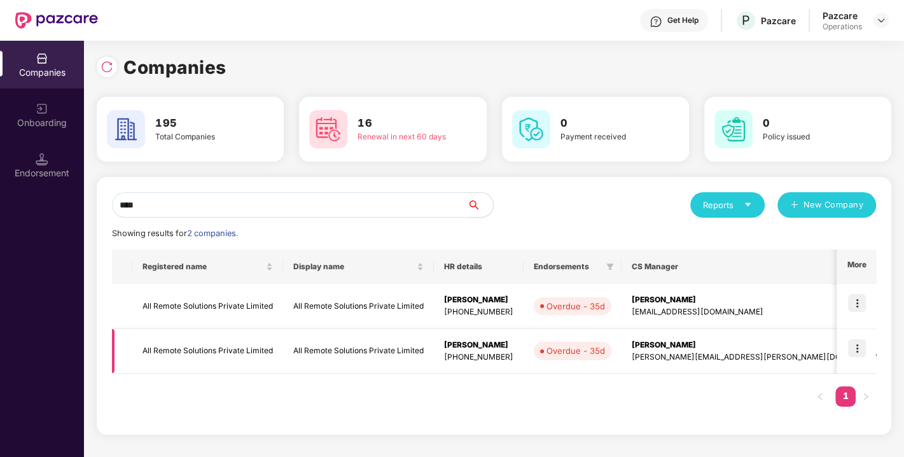
type input "***"
click at [181, 347] on td "All Remote Solutions Private Limited" at bounding box center [207, 351] width 151 height 45
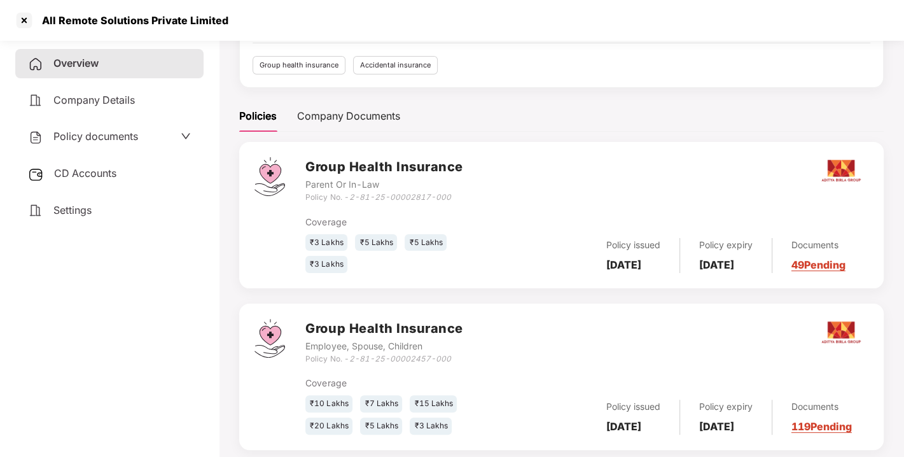
scroll to position [124, 0]
drag, startPoint x: 351, startPoint y: 192, endPoint x: 457, endPoint y: 195, distance: 106.3
click at [457, 195] on div "Policy No. - 2-81-25-00002817-000" at bounding box center [383, 197] width 157 height 12
copy icon "2-81-25-00002817-000"
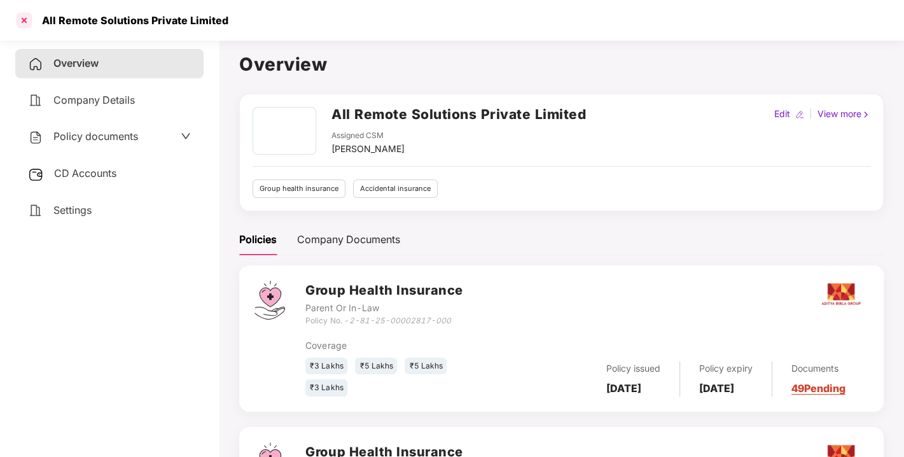
click at [25, 18] on div at bounding box center [24, 20] width 20 height 20
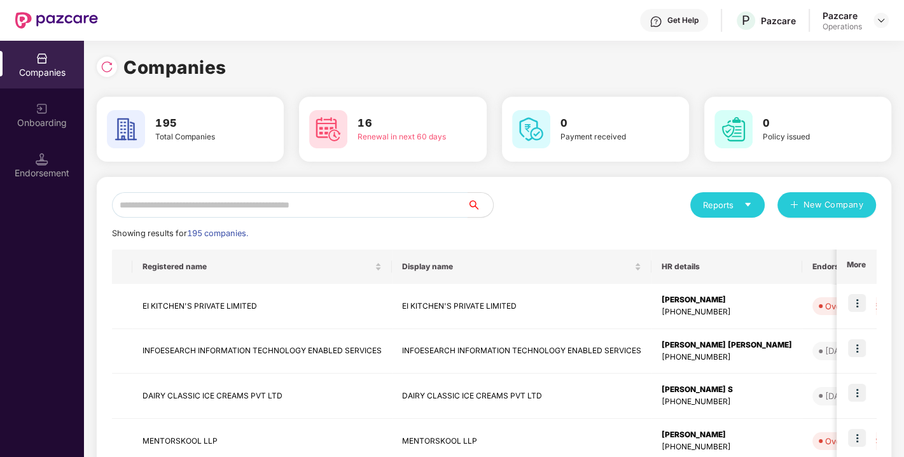
click at [223, 201] on input "text" at bounding box center [290, 204] width 356 height 25
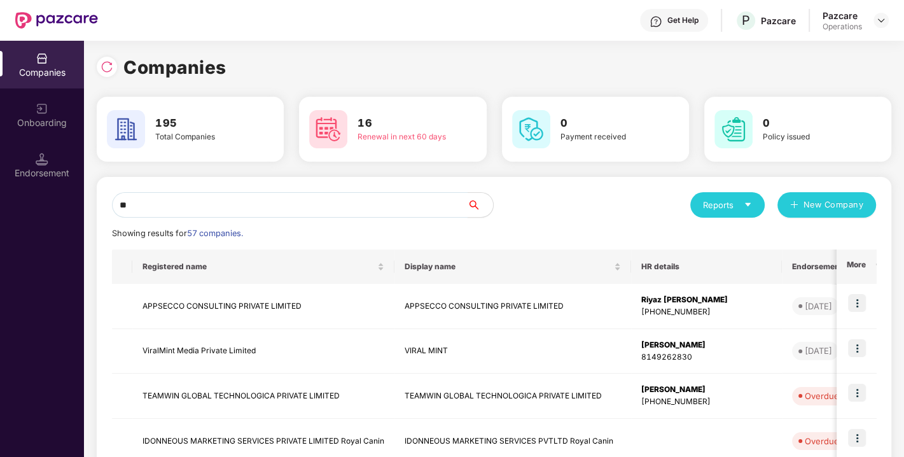
type input "*"
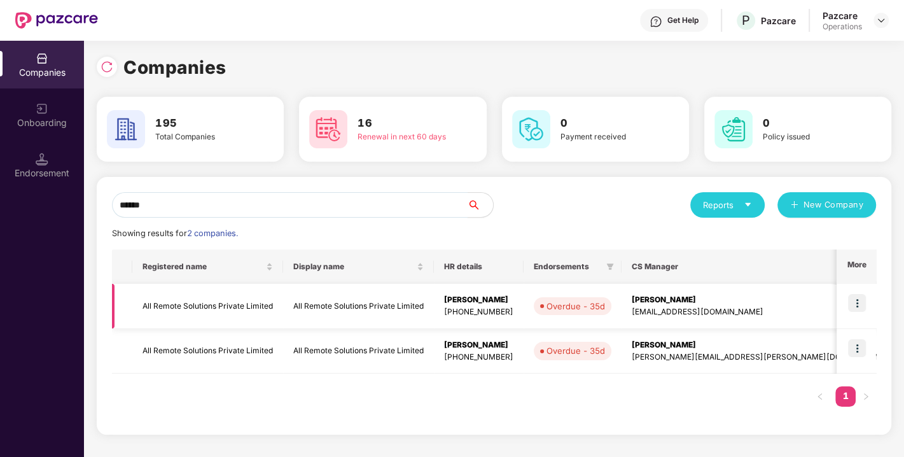
type input "******"
click at [860, 304] on img at bounding box center [857, 303] width 18 height 18
click at [632, 344] on td "[PERSON_NAME] [PERSON_NAME][EMAIL_ADDRESS][PERSON_NAME][DOMAIN_NAME]" at bounding box center [761, 351] width 278 height 45
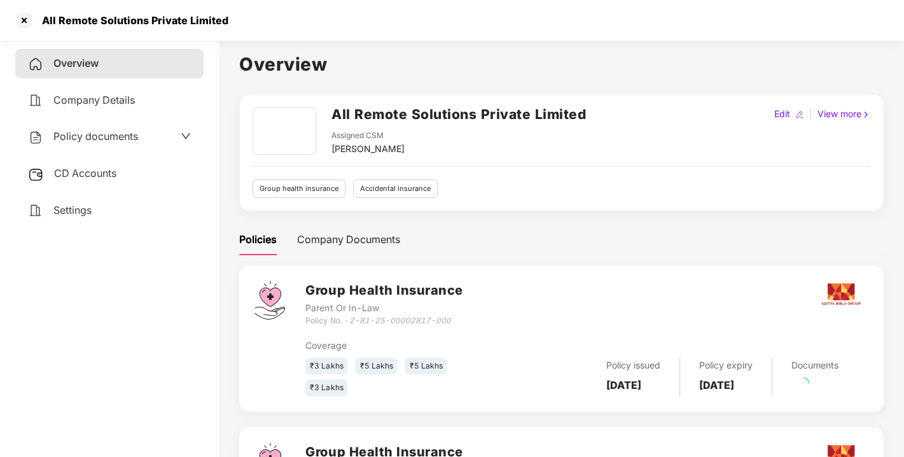
click at [50, 23] on div "All Remote Solutions Private Limited" at bounding box center [131, 20] width 194 height 13
copy div "All"
click at [18, 19] on div at bounding box center [24, 20] width 20 height 20
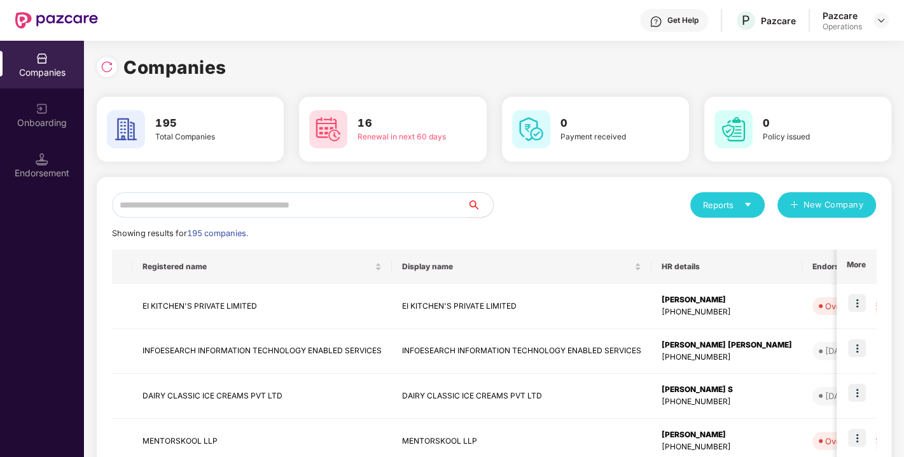
paste input "***"
click at [260, 209] on input "***" at bounding box center [290, 204] width 356 height 25
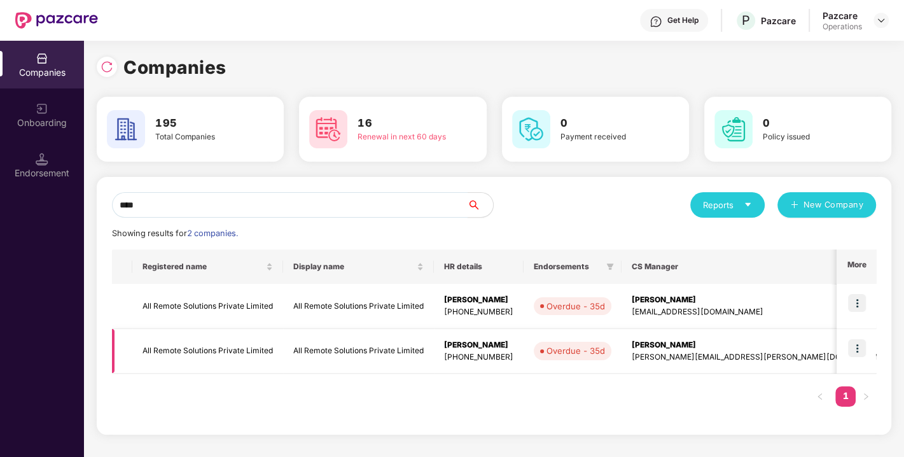
type input "***"
click at [854, 347] on img at bounding box center [857, 348] width 18 height 18
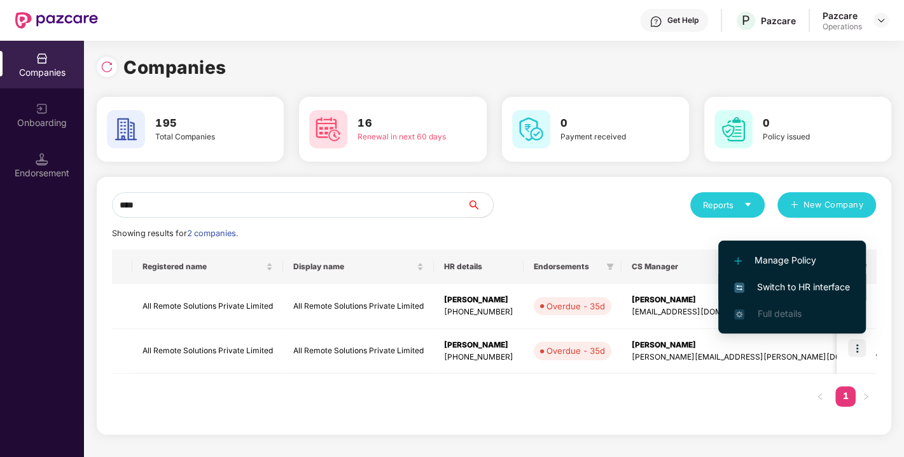
click at [790, 285] on span "Switch to HR interface" at bounding box center [792, 287] width 116 height 14
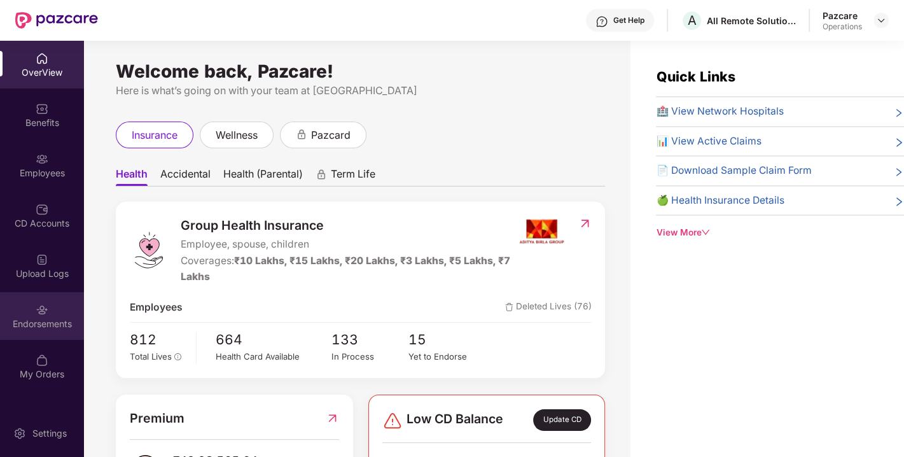
click at [45, 323] on div "Endorsements" at bounding box center [42, 324] width 84 height 13
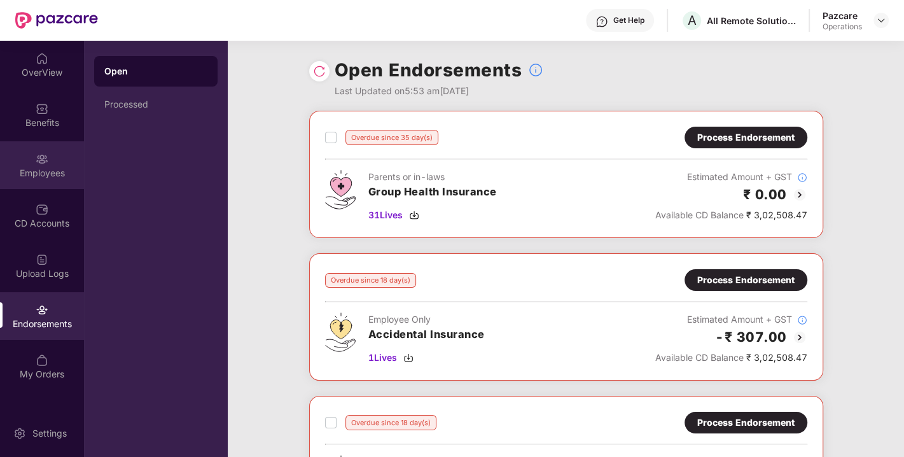
click at [45, 176] on div "Employees" at bounding box center [42, 173] width 84 height 13
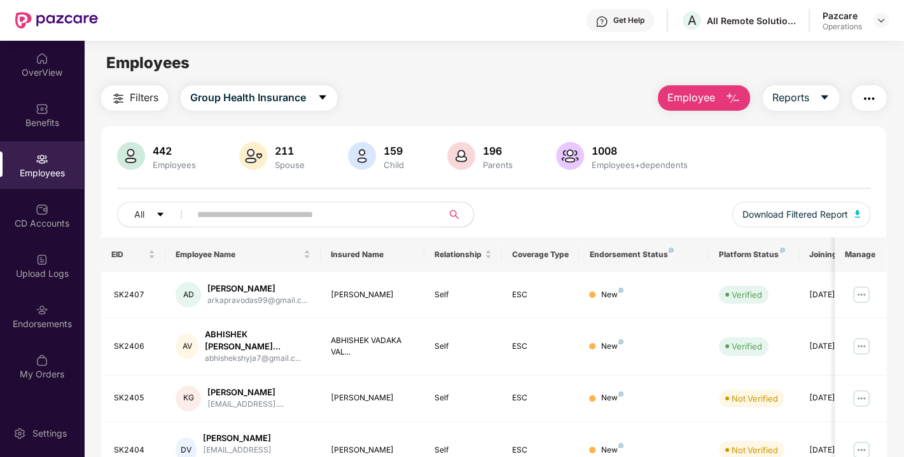
click at [147, 107] on button "Filters" at bounding box center [134, 97] width 67 height 25
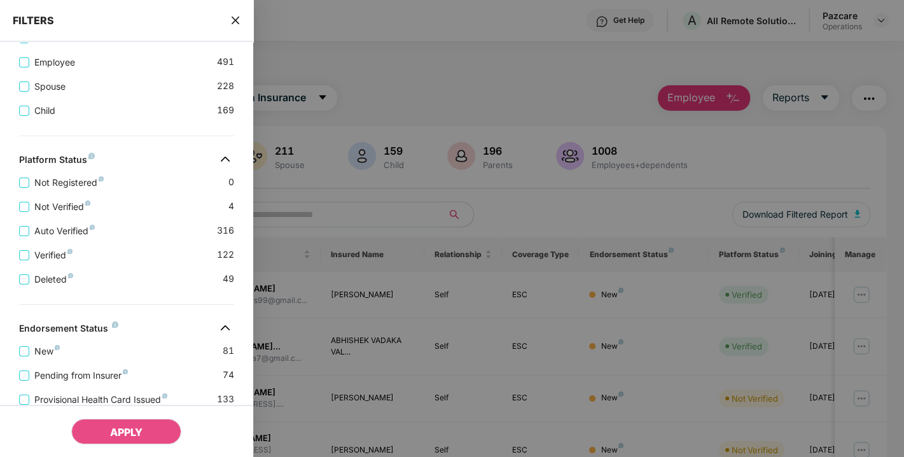
scroll to position [469, 0]
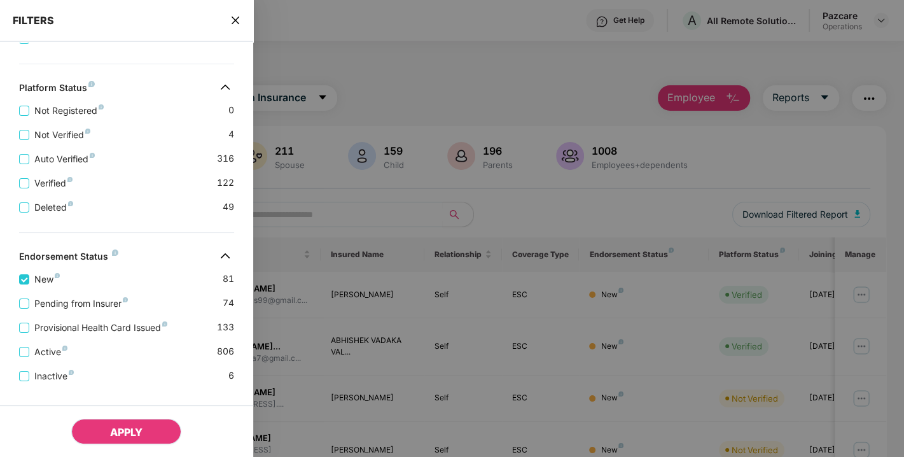
click at [104, 432] on button "APPLY" at bounding box center [126, 431] width 110 height 25
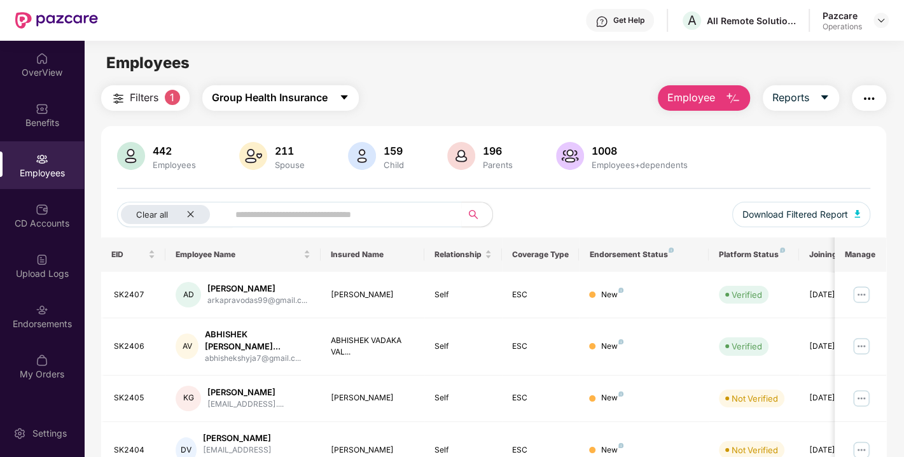
click at [263, 100] on span "Group Health Insurance" at bounding box center [270, 98] width 116 height 16
click at [860, 211] on img "button" at bounding box center [858, 214] width 6 height 8
click at [38, 103] on img at bounding box center [42, 108] width 13 height 13
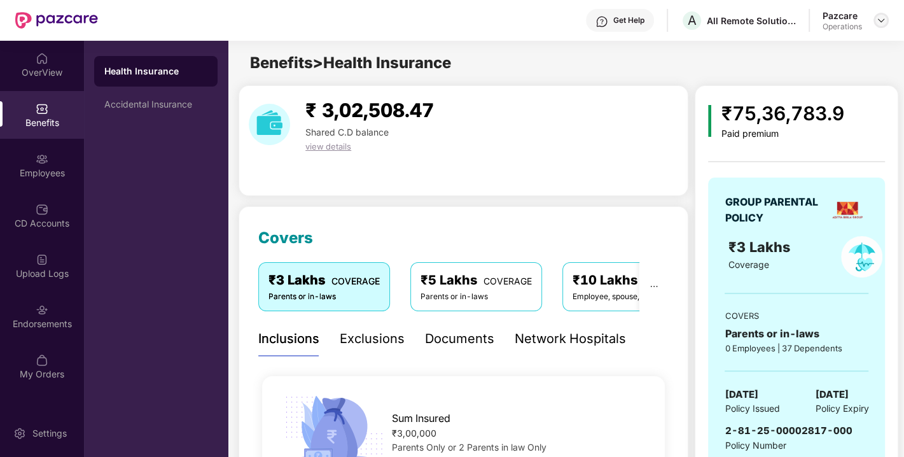
click at [885, 20] on img at bounding box center [881, 20] width 10 height 10
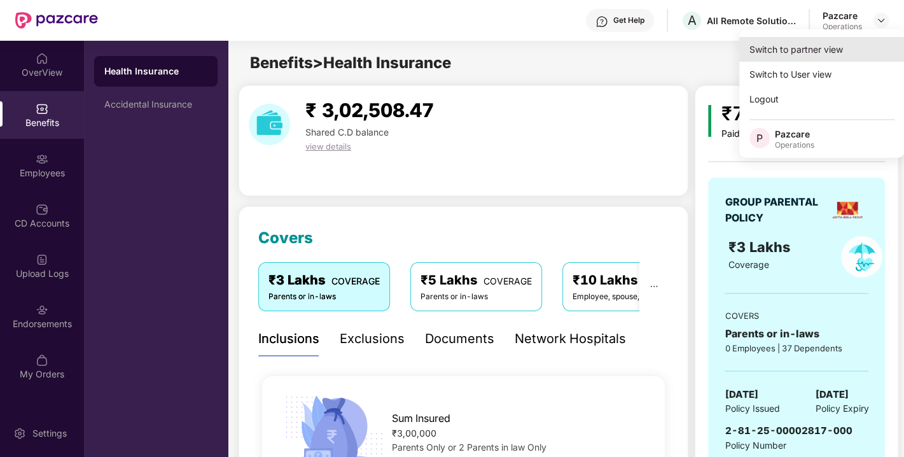
click at [807, 45] on div "Switch to partner view" at bounding box center [821, 49] width 165 height 25
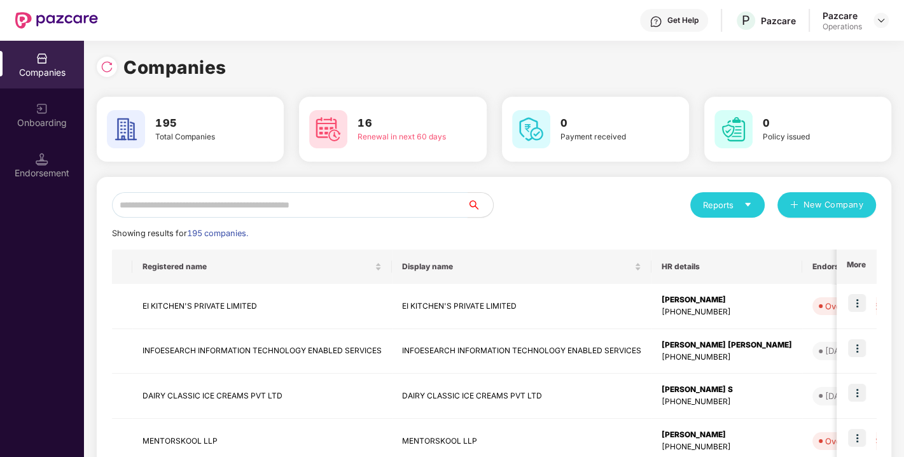
click at [317, 205] on input "text" at bounding box center [290, 204] width 356 height 25
click at [285, 207] on input "text" at bounding box center [290, 204] width 356 height 25
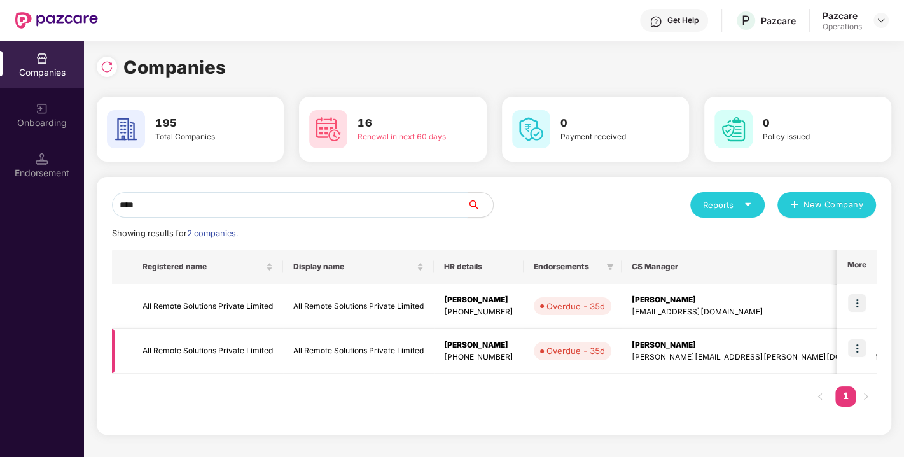
type input "***"
click at [199, 354] on td "All Remote Solutions Private Limited" at bounding box center [207, 351] width 151 height 45
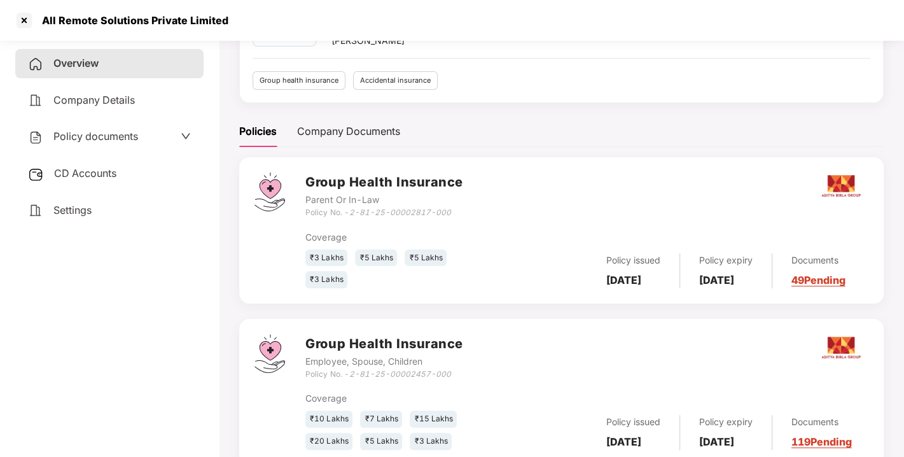
scroll to position [45, 0]
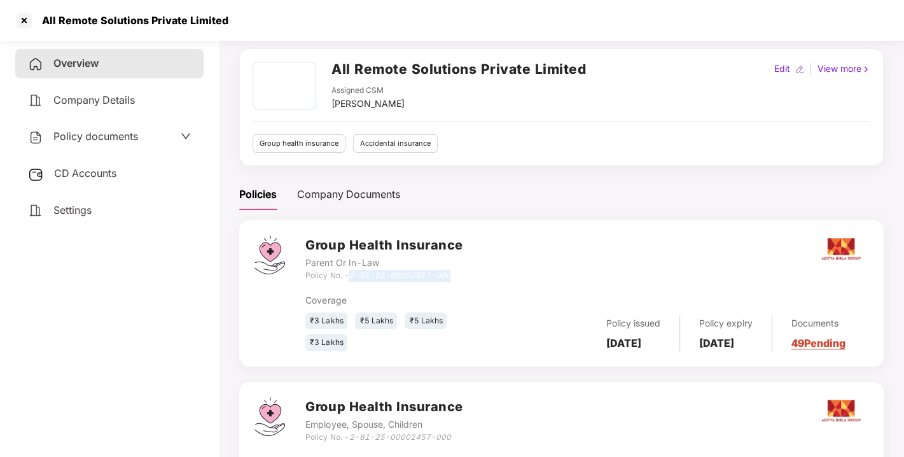
drag, startPoint x: 352, startPoint y: 270, endPoint x: 456, endPoint y: 272, distance: 104.4
click at [456, 272] on div "Policy No. - 2-81-25-00002817-000" at bounding box center [383, 276] width 157 height 12
copy icon "2-81-25-00002817-000"
click at [21, 20] on div at bounding box center [24, 20] width 20 height 20
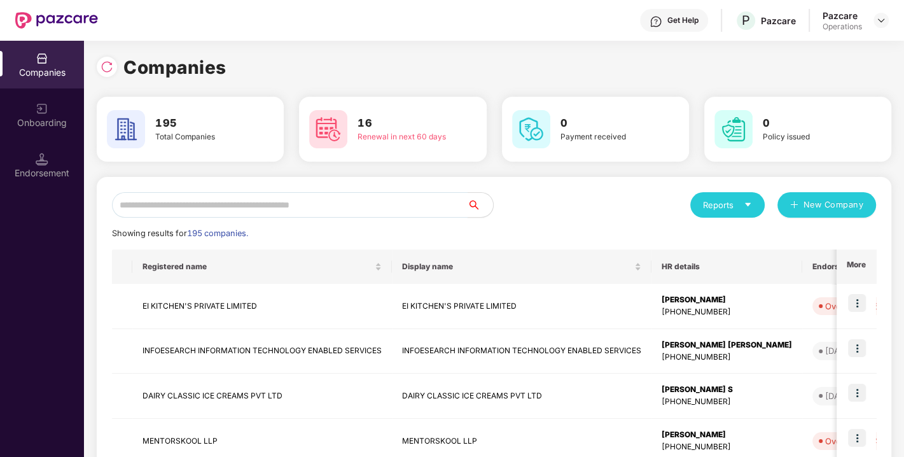
click at [162, 200] on input "text" at bounding box center [290, 204] width 356 height 25
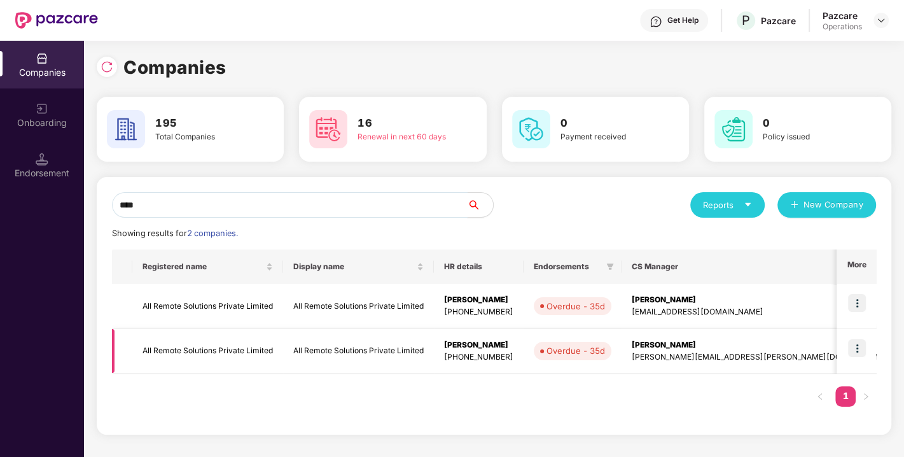
type input "***"
click at [862, 346] on img at bounding box center [857, 348] width 18 height 18
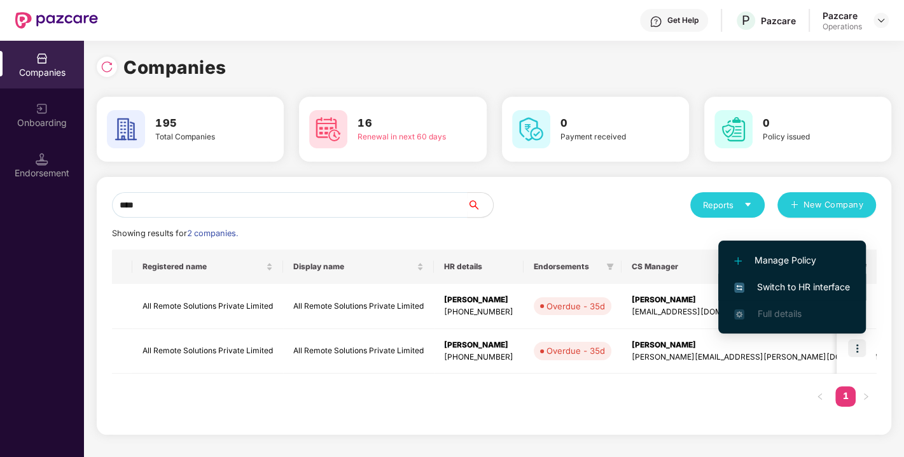
click at [789, 281] on span "Switch to HR interface" at bounding box center [792, 287] width 116 height 14
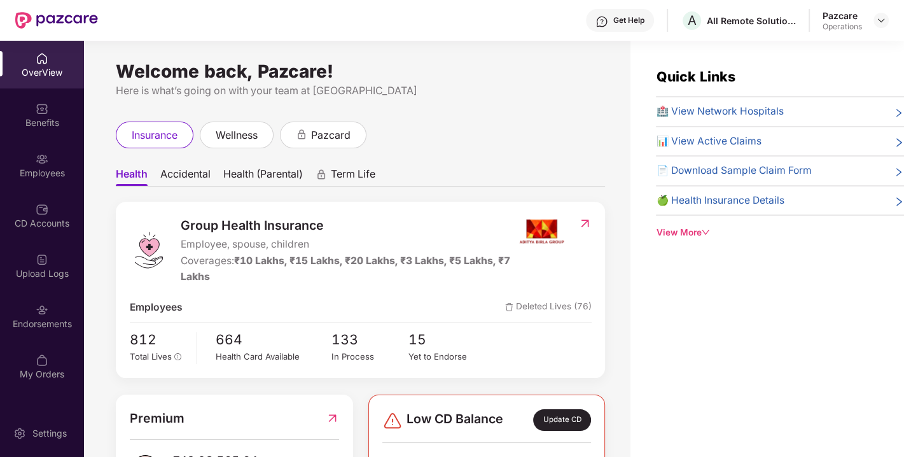
click at [19, 318] on div "Endorsements" at bounding box center [42, 324] width 84 height 13
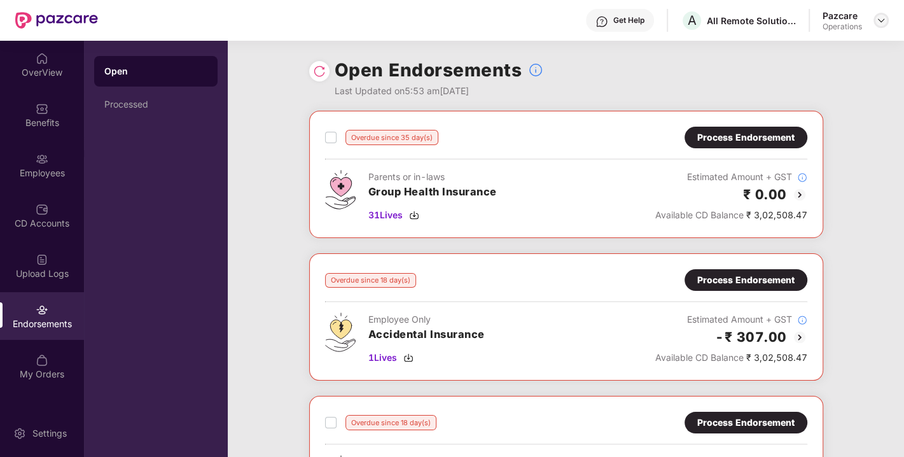
click at [882, 17] on img at bounding box center [881, 20] width 10 height 10
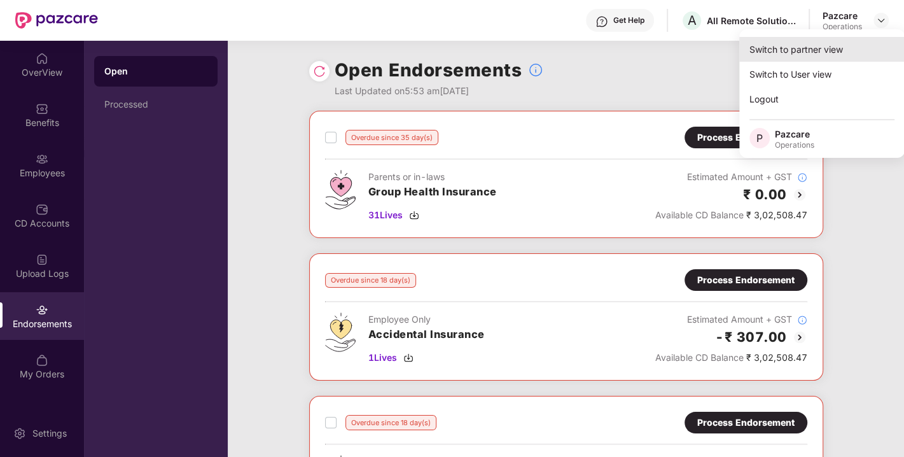
click at [785, 53] on div "Switch to partner view" at bounding box center [821, 49] width 165 height 25
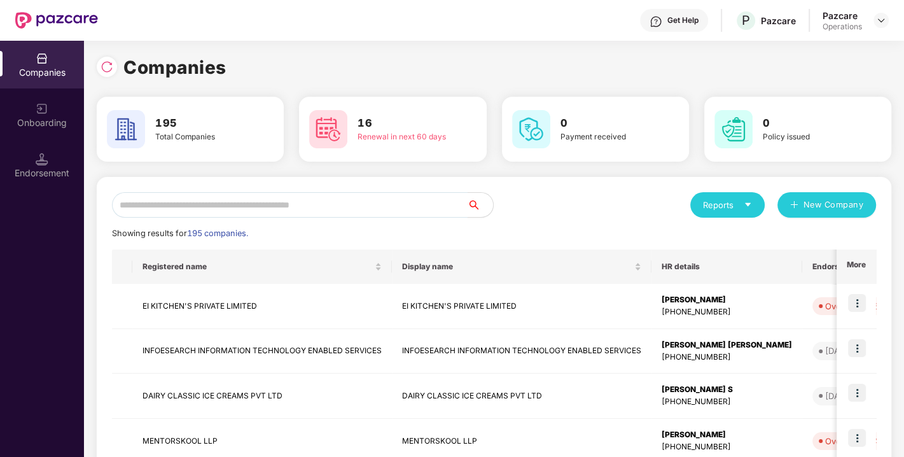
click at [348, 206] on input "text" at bounding box center [290, 204] width 356 height 25
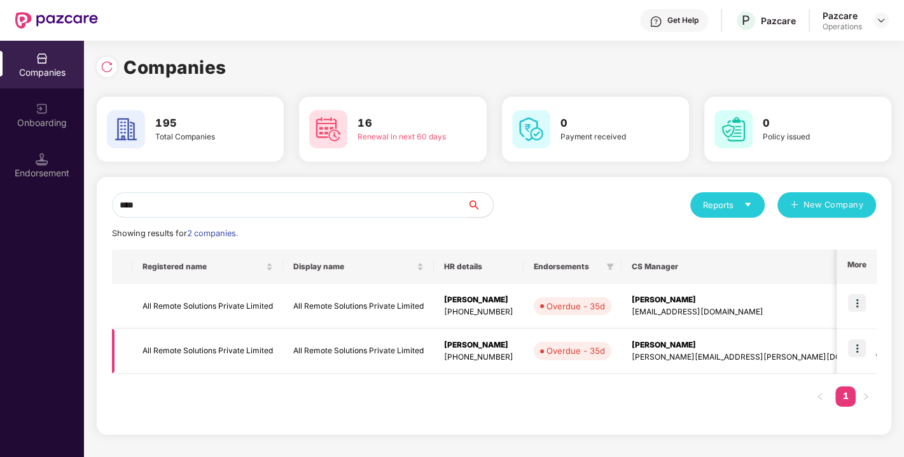
type input "***"
click at [189, 349] on td "All Remote Solutions Private Limited" at bounding box center [207, 351] width 151 height 45
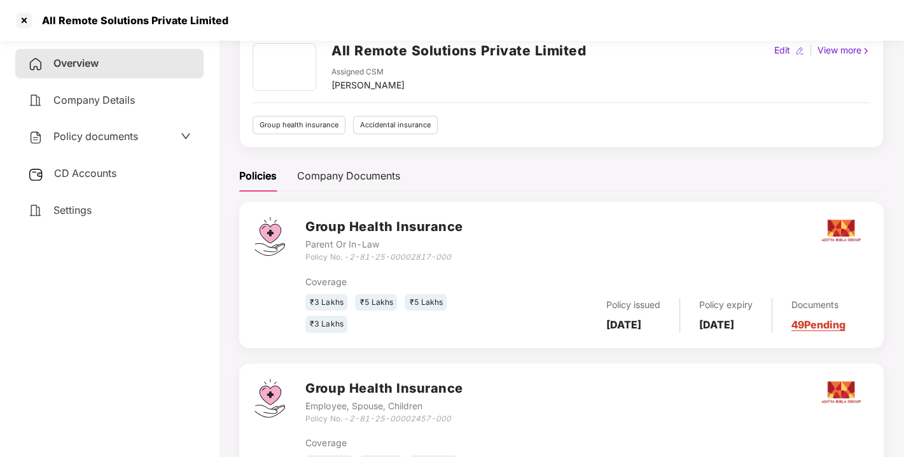
scroll to position [64, 0]
drag, startPoint x: 351, startPoint y: 256, endPoint x: 458, endPoint y: 255, distance: 107.5
click at [458, 255] on div "Policy No. - 2-81-25-00002817-000" at bounding box center [383, 257] width 157 height 12
copy icon "2-81-25-00002817-000"
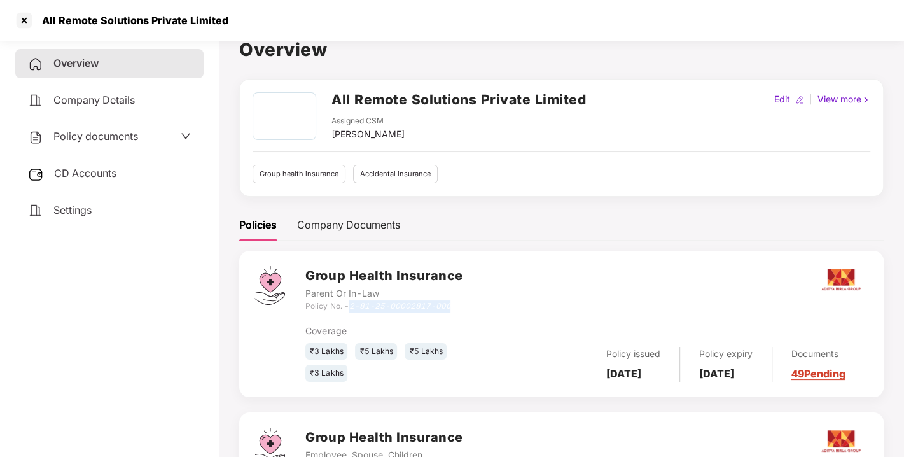
scroll to position [0, 0]
